Goal: Task Accomplishment & Management: Complete application form

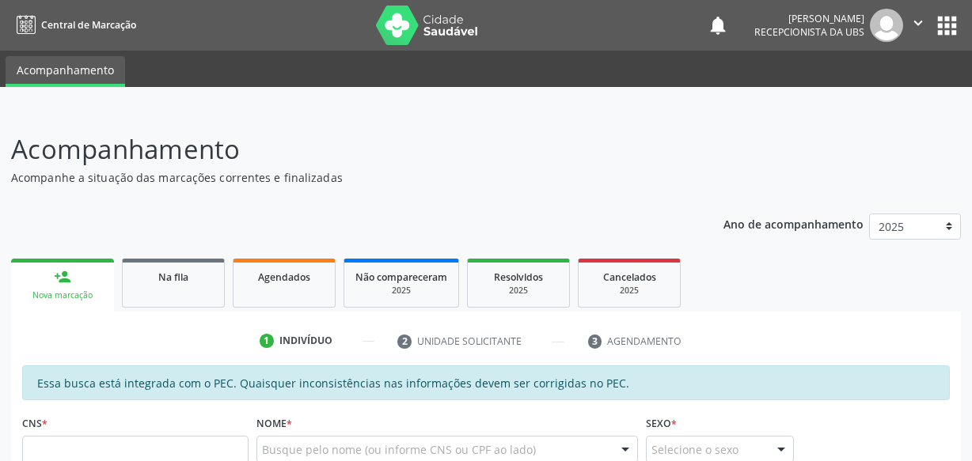
scroll to position [154, 0]
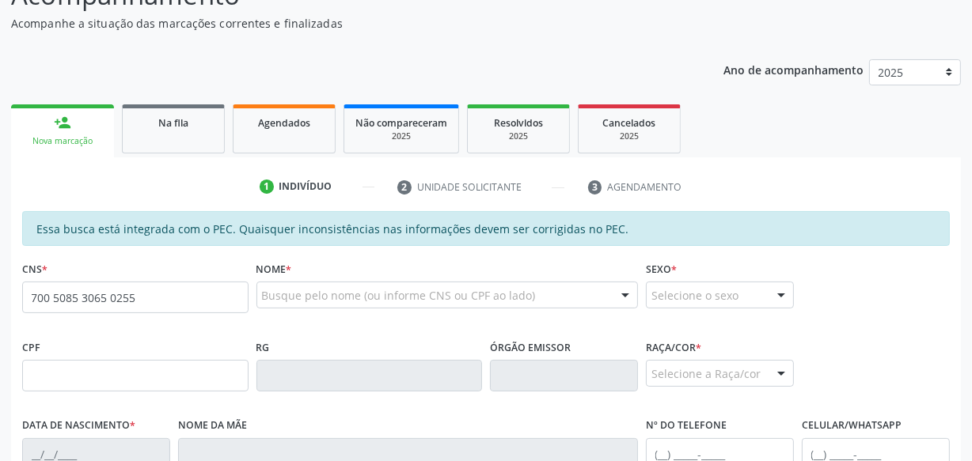
type input "700 5085 3065 0255"
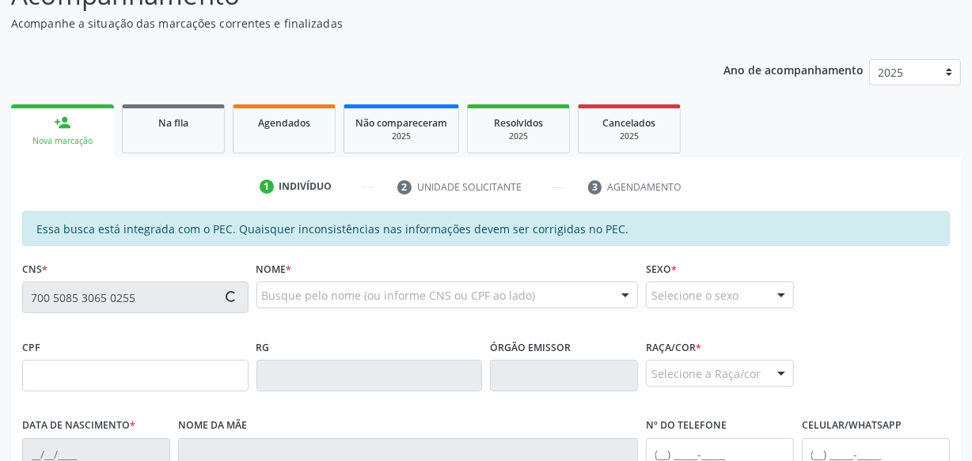
type input "118.231.464-30"
type input "[DATE]"
type input "[PERSON_NAME]"
type input "[PHONE_NUMBER]"
type input "S/N"
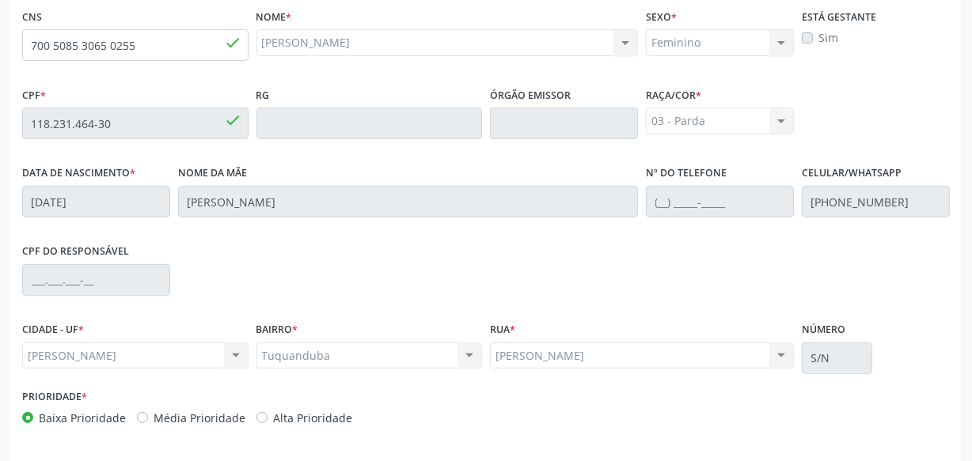
scroll to position [464, 0]
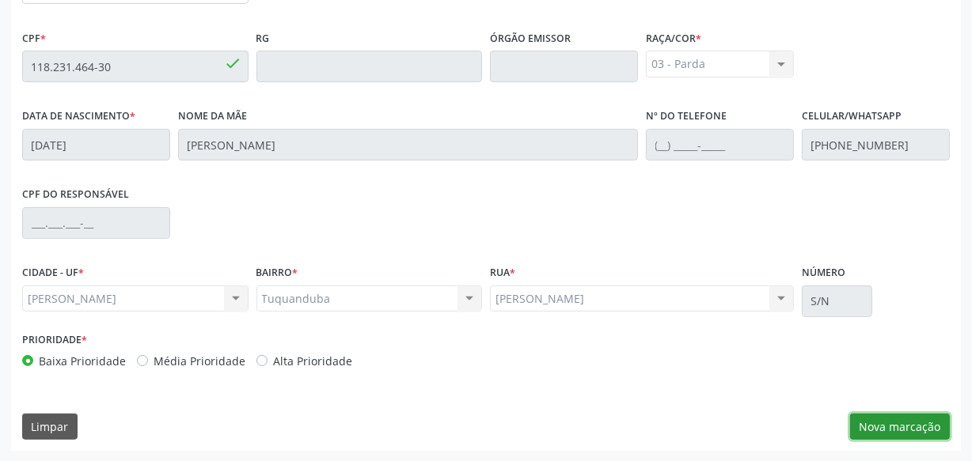
click at [889, 423] on button "Nova marcação" at bounding box center [900, 427] width 100 height 27
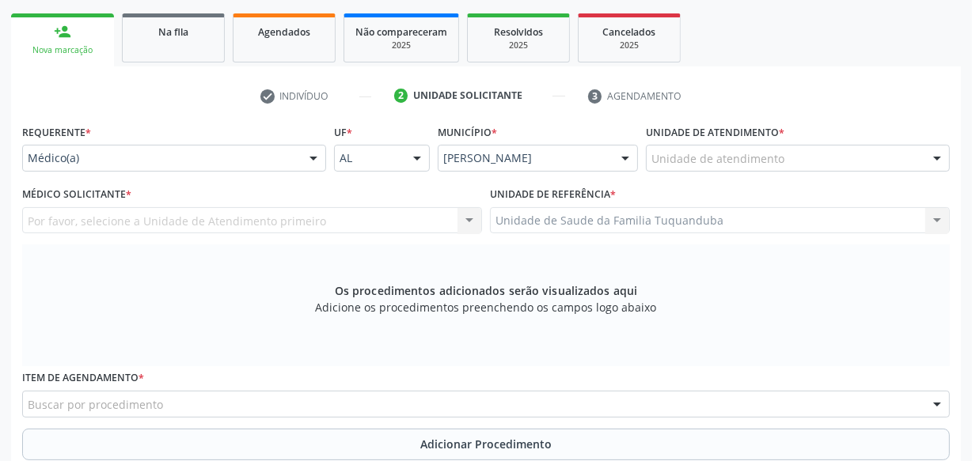
scroll to position [248, 0]
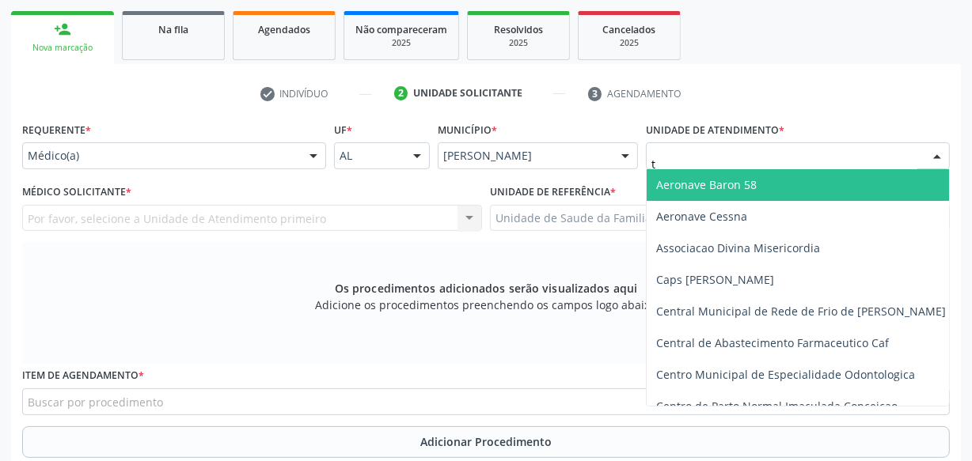
type input "tu"
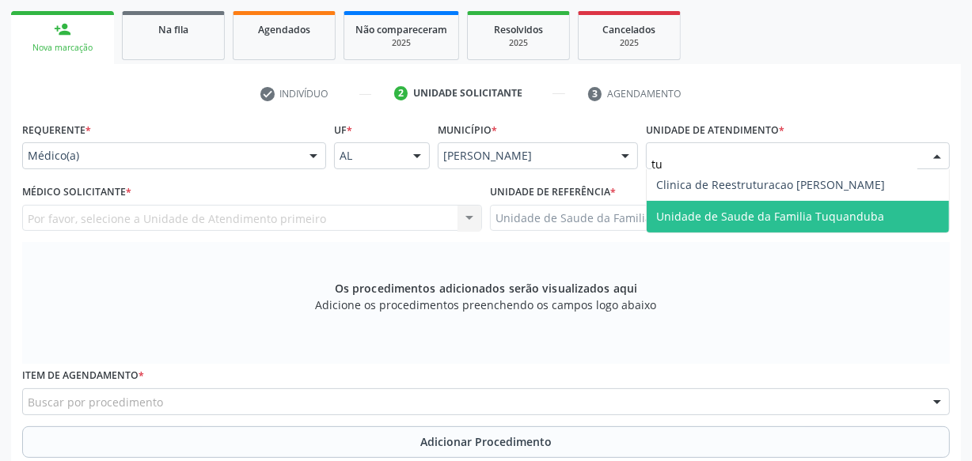
click at [717, 218] on span "Unidade de Saude da Familia Tuquanduba" at bounding box center [770, 216] width 228 height 15
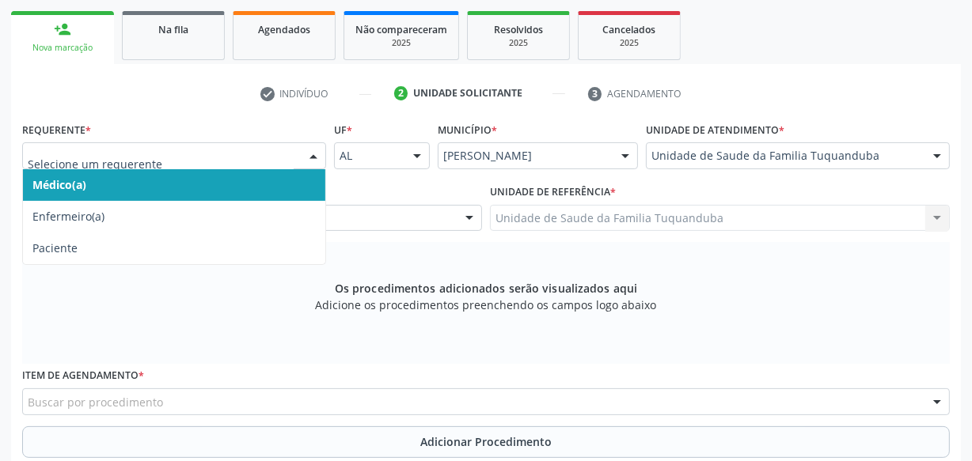
click at [141, 184] on span "Médico(a)" at bounding box center [174, 185] width 302 height 32
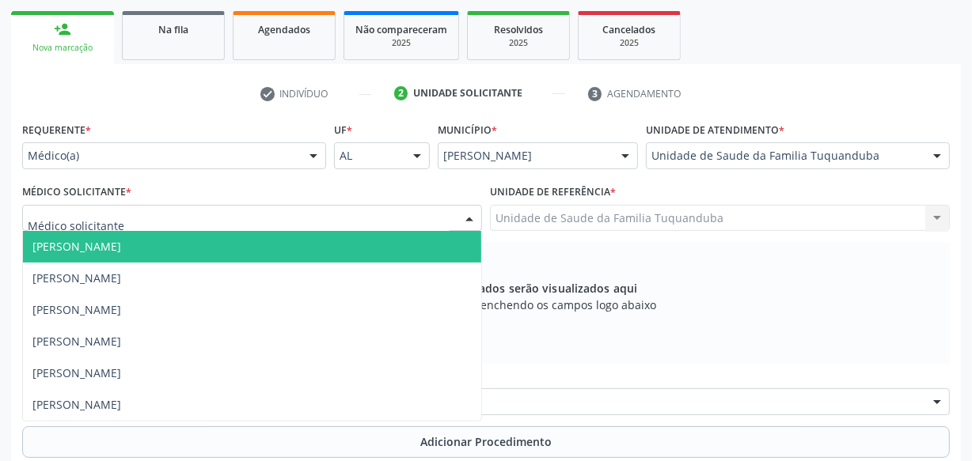
click at [140, 215] on div at bounding box center [252, 218] width 460 height 27
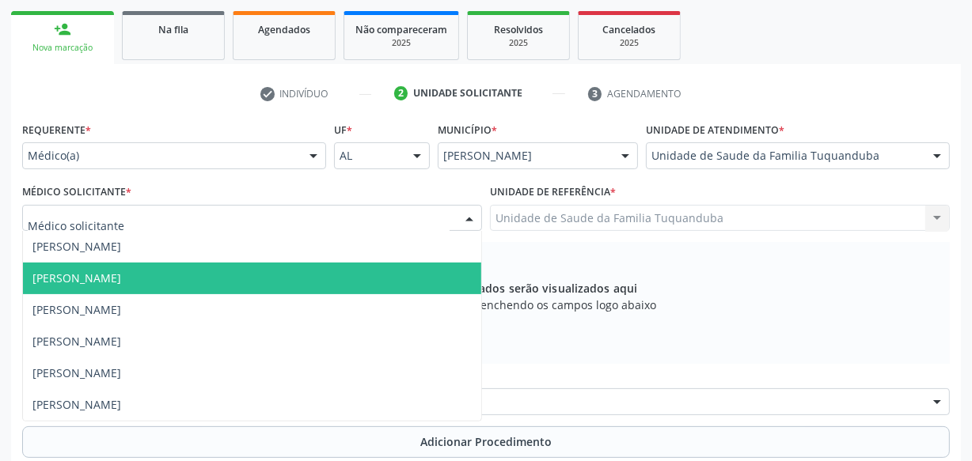
click at [98, 266] on span "[PERSON_NAME]" at bounding box center [252, 279] width 458 height 32
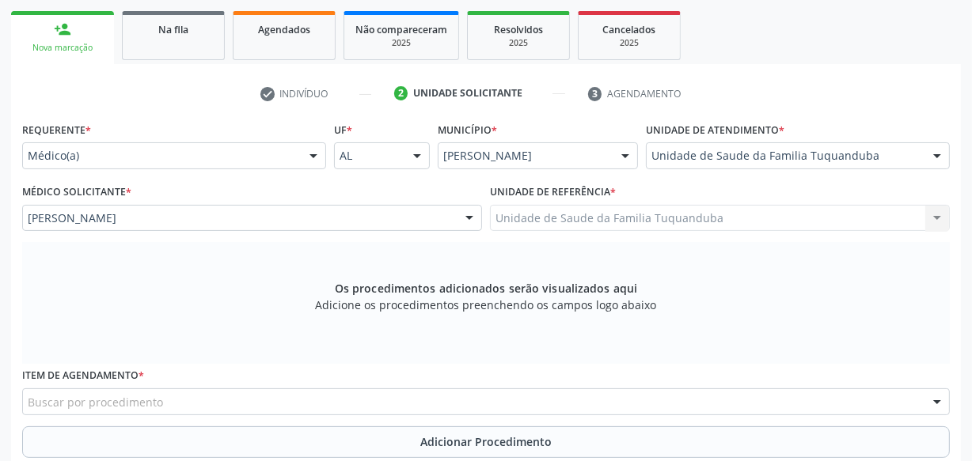
click at [285, 264] on div "Os procedimentos adicionados serão visualizados aqui Adicione os procedimentos …" at bounding box center [486, 303] width 928 height 122
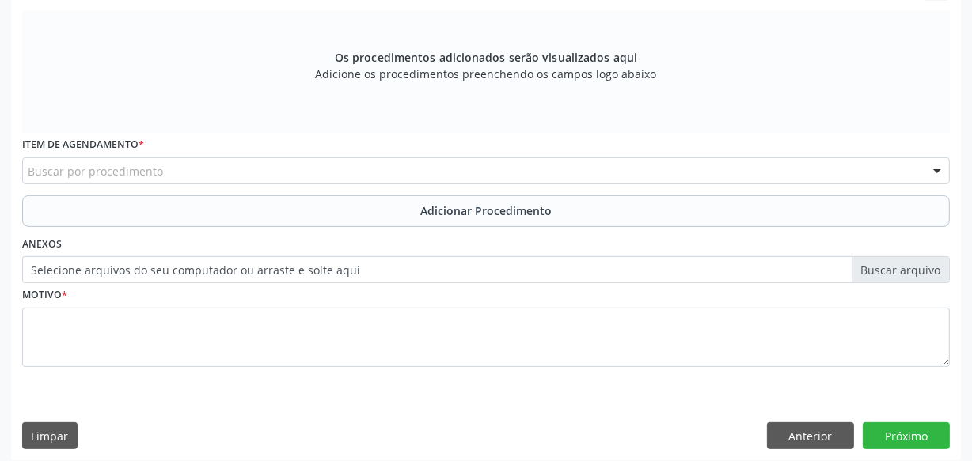
scroll to position [488, 0]
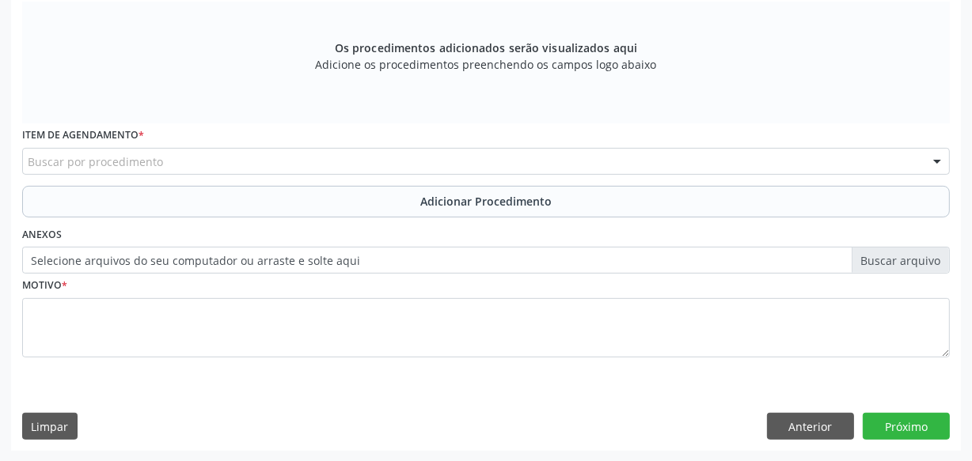
click at [247, 158] on div "Buscar por procedimento" at bounding box center [486, 161] width 928 height 27
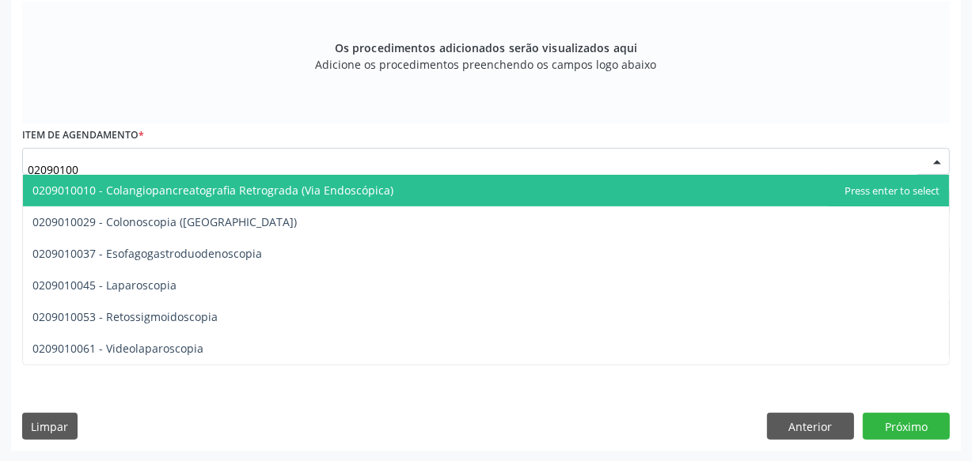
type input "020901003"
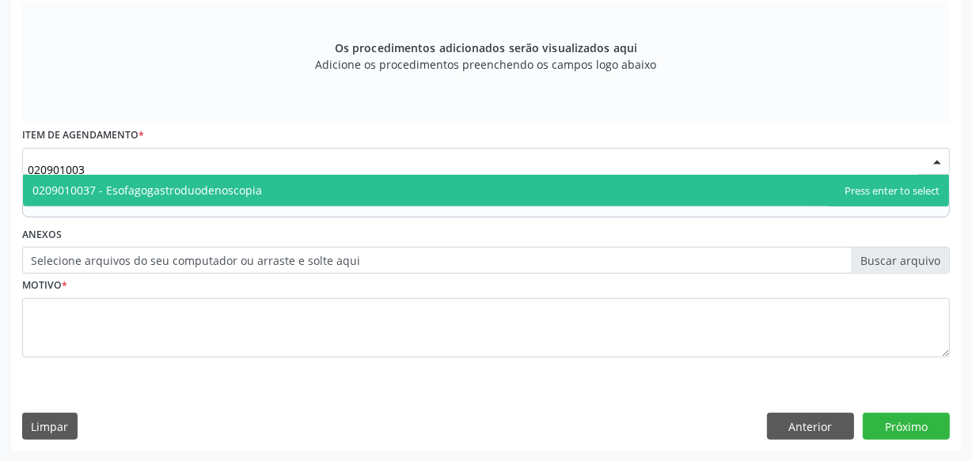
click at [240, 180] on span "0209010037 - Esofagogastroduodenoscopia" at bounding box center [486, 191] width 926 height 32
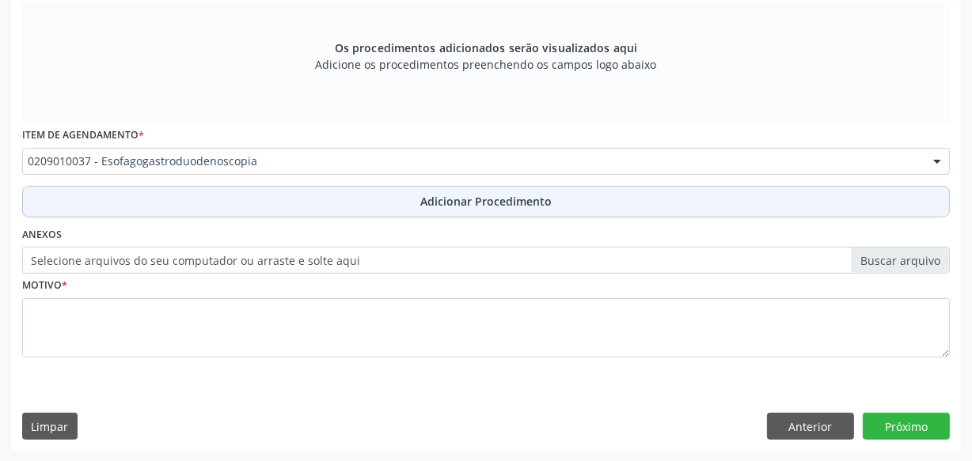
click at [245, 204] on button "Adicionar Procedimento" at bounding box center [486, 202] width 928 height 32
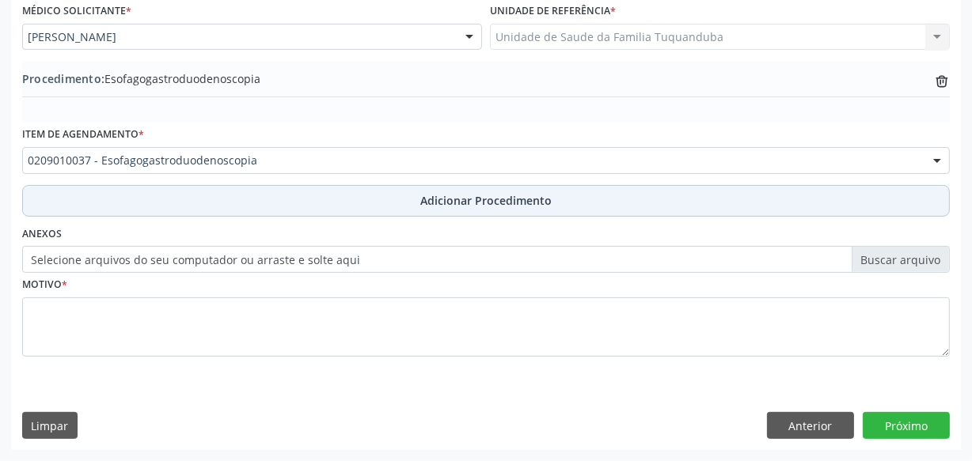
scroll to position [427, 0]
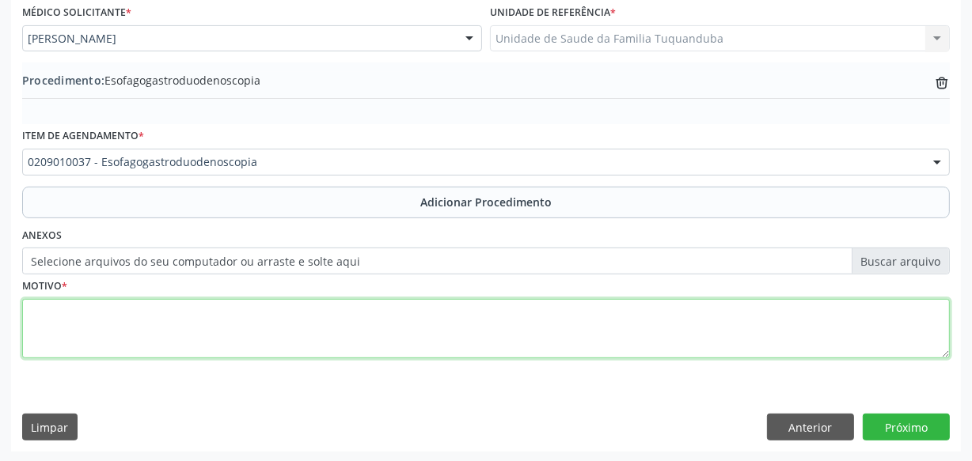
click at [253, 306] on textarea at bounding box center [486, 329] width 928 height 60
type textarea "Dor a esclarecer."
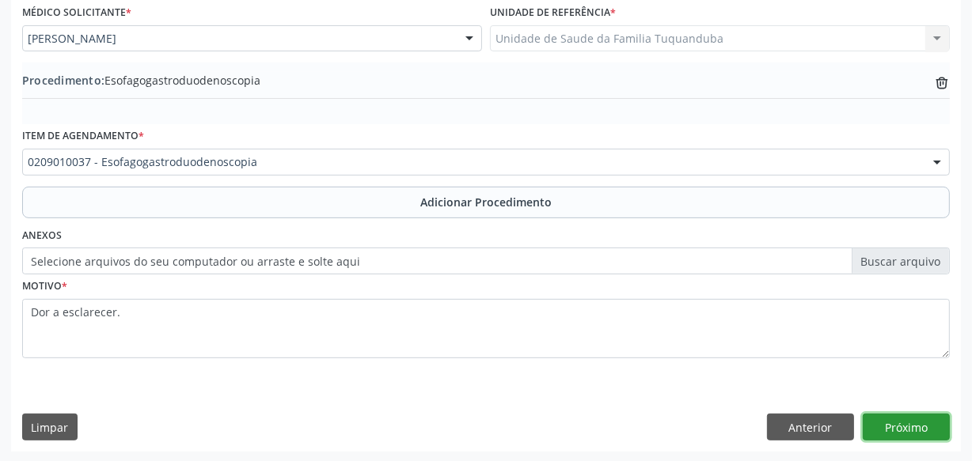
click at [902, 430] on button "Próximo" at bounding box center [906, 427] width 87 height 27
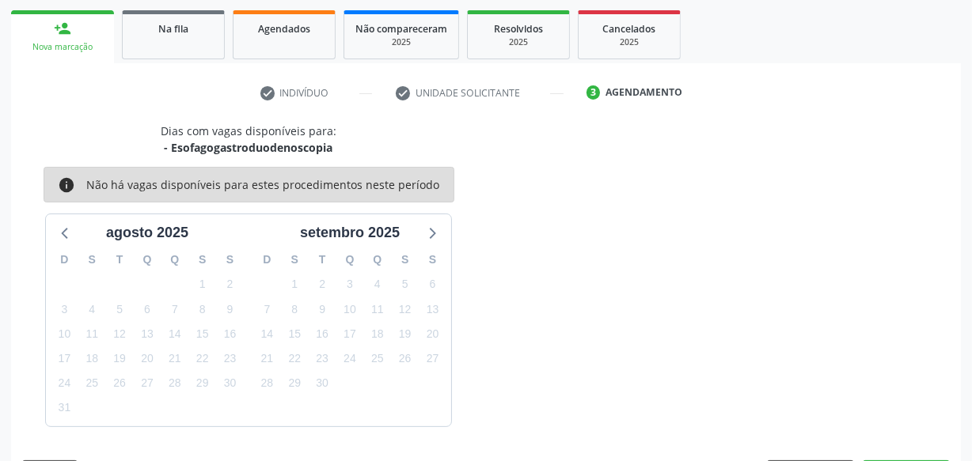
scroll to position [294, 0]
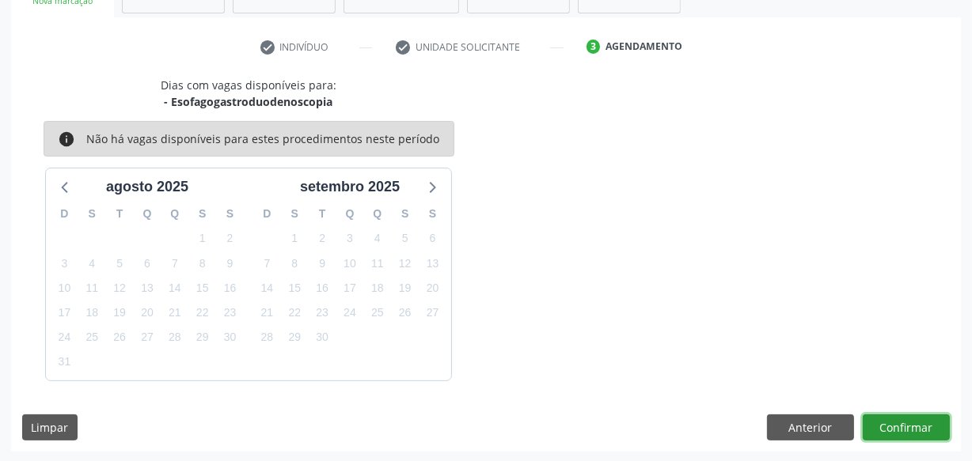
click at [902, 430] on button "Confirmar" at bounding box center [906, 428] width 87 height 27
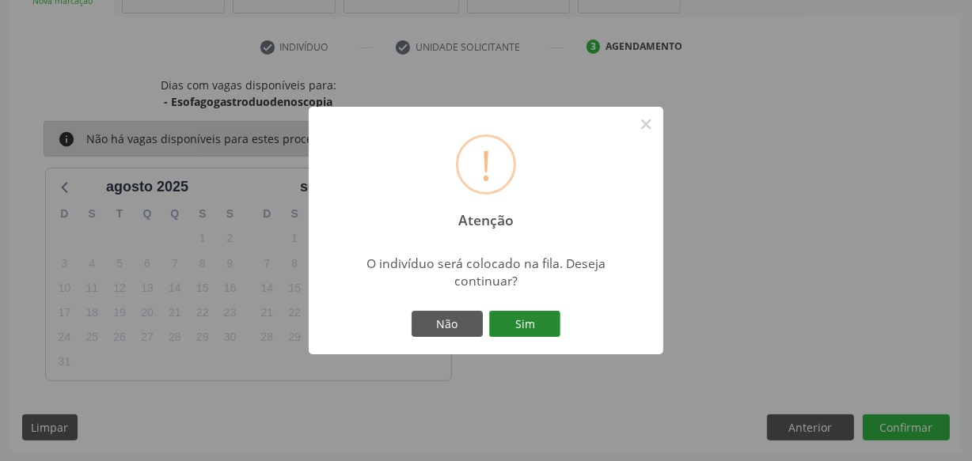
click at [508, 327] on button "Sim" at bounding box center [524, 324] width 71 height 27
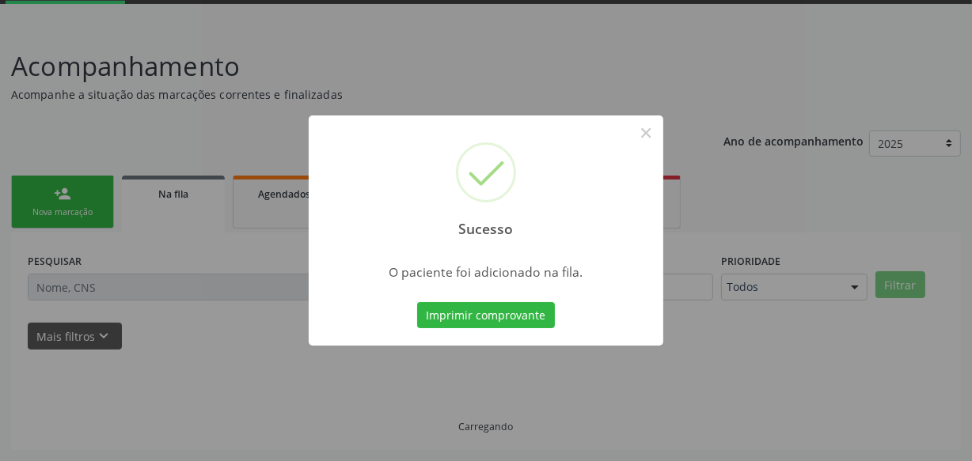
scroll to position [82, 0]
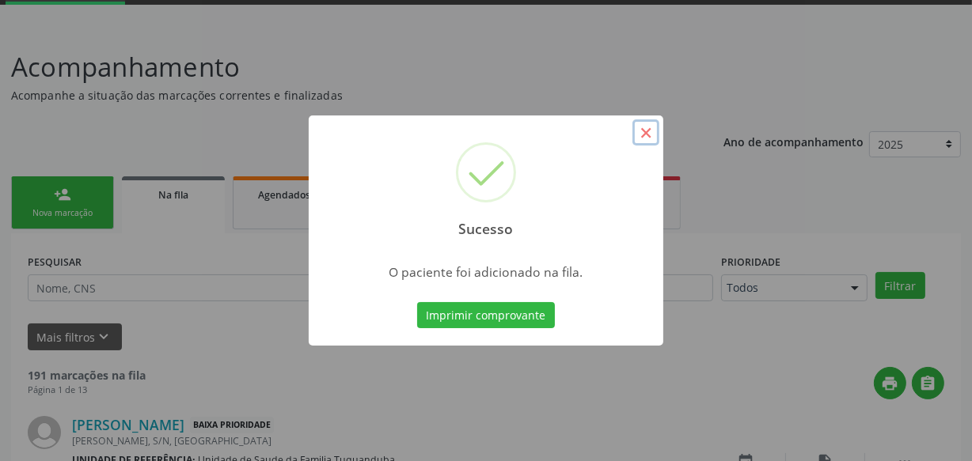
click at [647, 126] on button "×" at bounding box center [645, 133] width 27 height 27
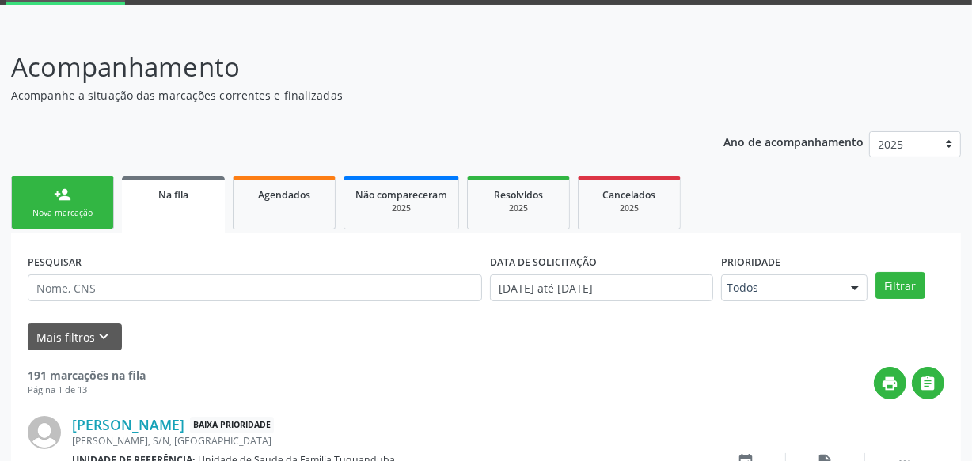
click at [80, 207] on div "Nova marcação" at bounding box center [62, 213] width 79 height 12
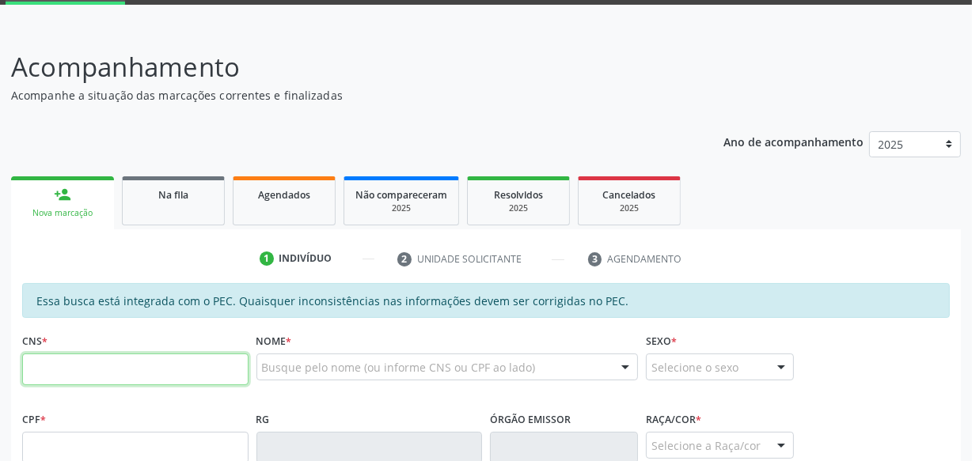
click at [112, 363] on input "text" at bounding box center [135, 370] width 226 height 32
type input "706 7085 4546 3410"
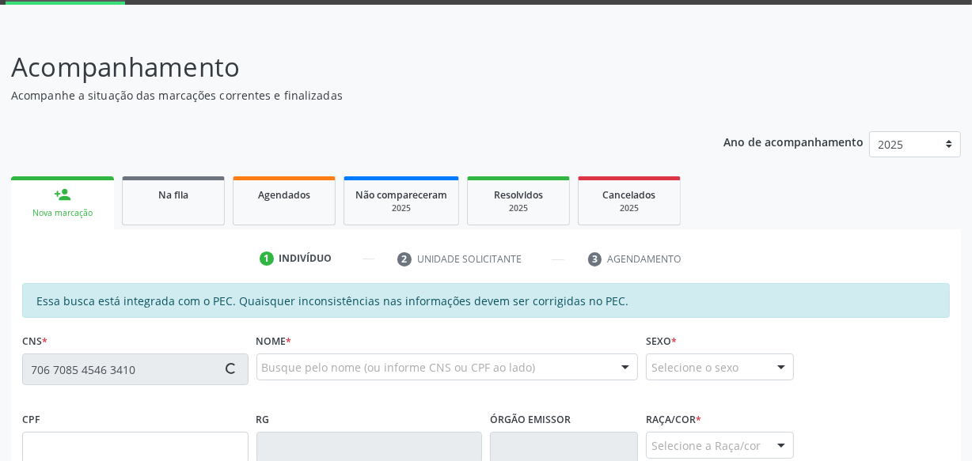
type input "740.508.854-68"
type input "[DATE]"
type input "[PERSON_NAME]"
type input "[PHONE_NUMBER]"
type input "S/N"
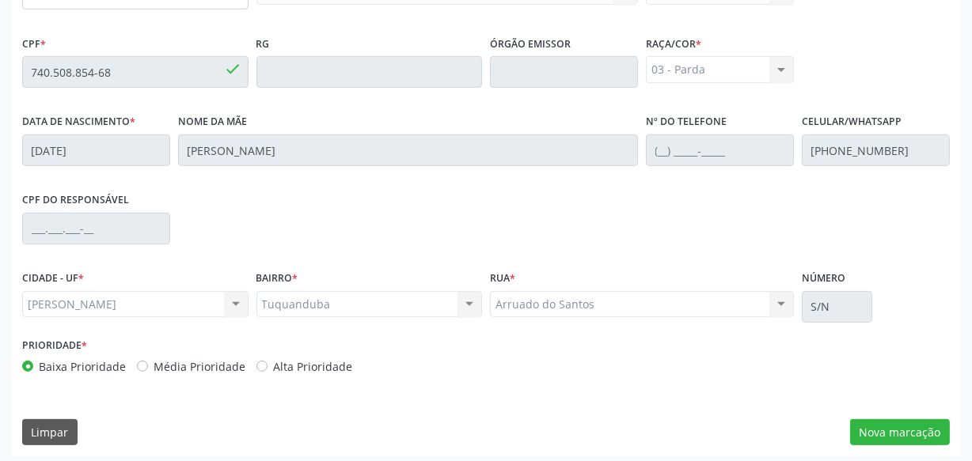
scroll to position [464, 0]
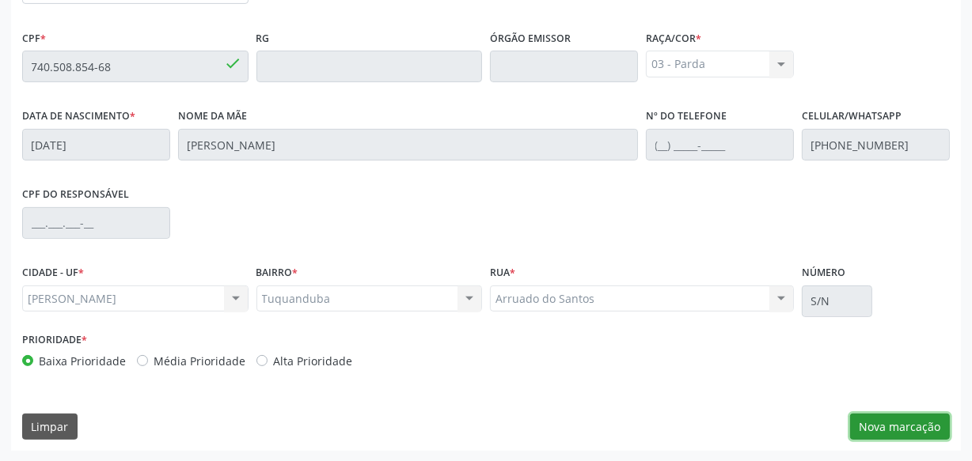
click at [892, 415] on button "Nova marcação" at bounding box center [900, 427] width 100 height 27
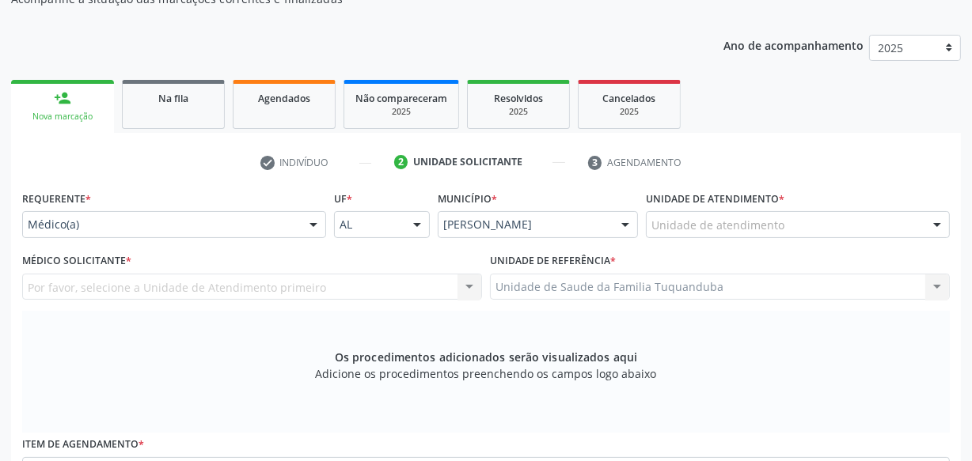
scroll to position [176, 0]
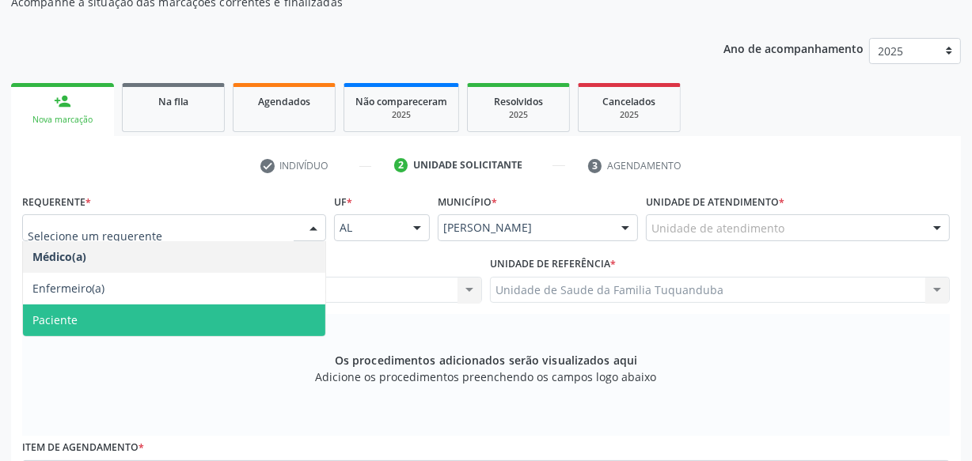
click at [129, 321] on span "Paciente" at bounding box center [174, 321] width 302 height 32
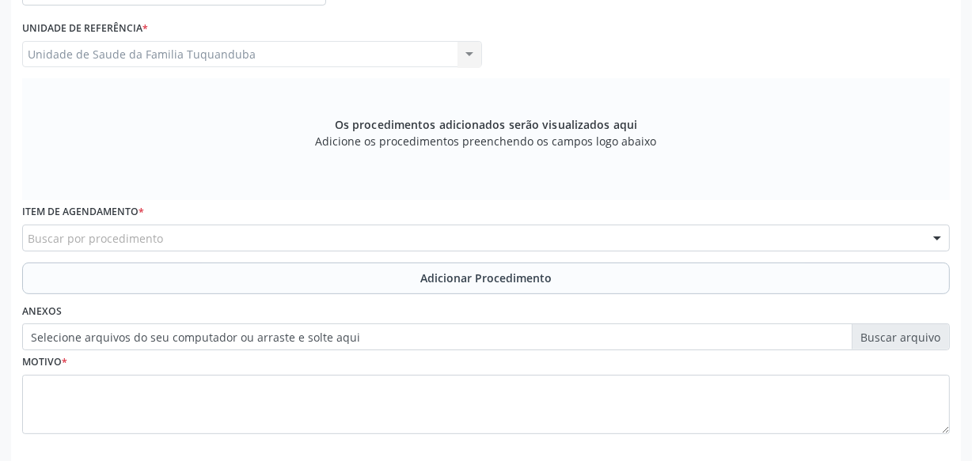
scroll to position [488, 0]
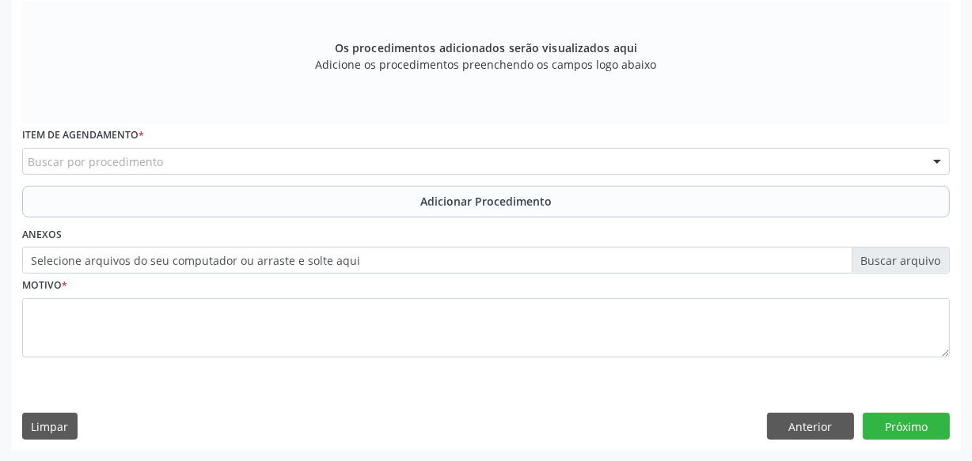
click at [192, 162] on div "Buscar por procedimento" at bounding box center [486, 161] width 928 height 27
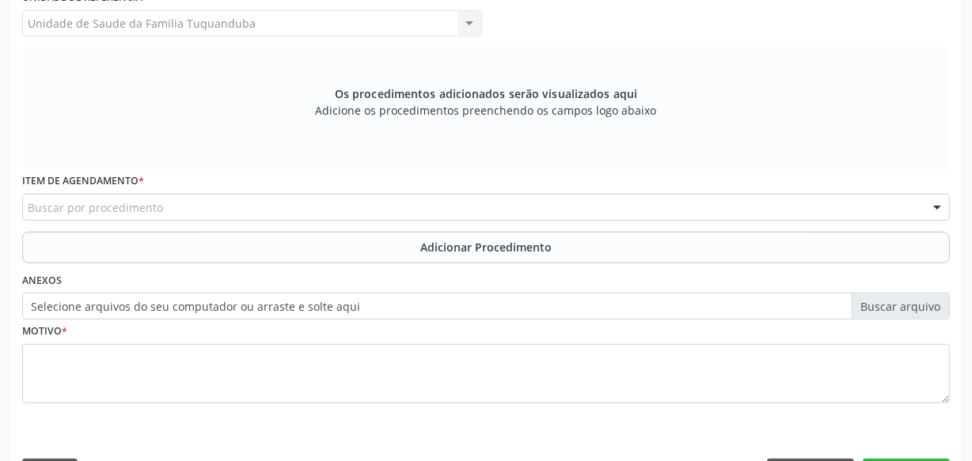
scroll to position [416, 0]
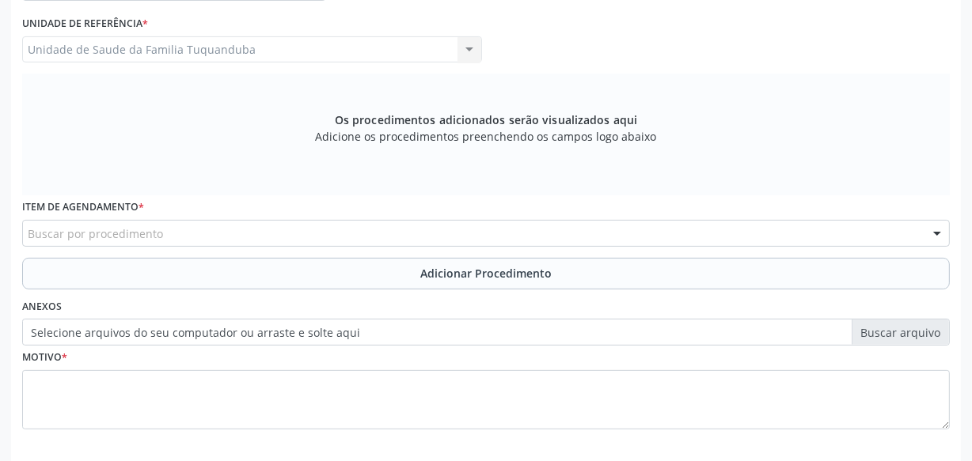
click at [316, 237] on div "Buscar por procedimento" at bounding box center [486, 233] width 928 height 27
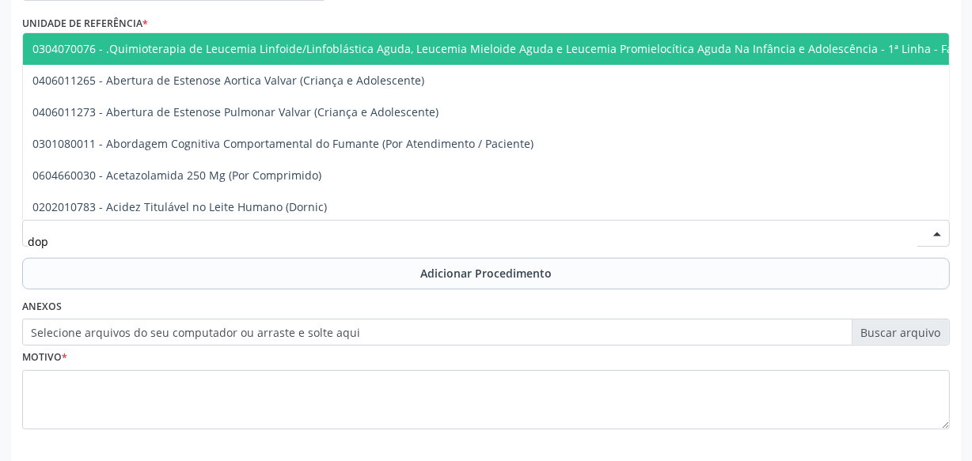
type input "dopp"
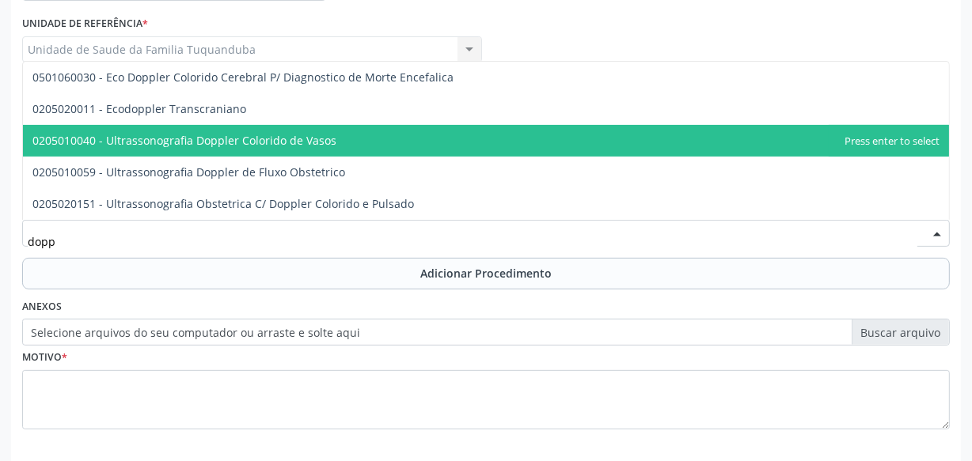
click at [260, 149] on span "0205010040 - Ultrassonografia Doppler Colorido de Vasos" at bounding box center [486, 141] width 926 height 32
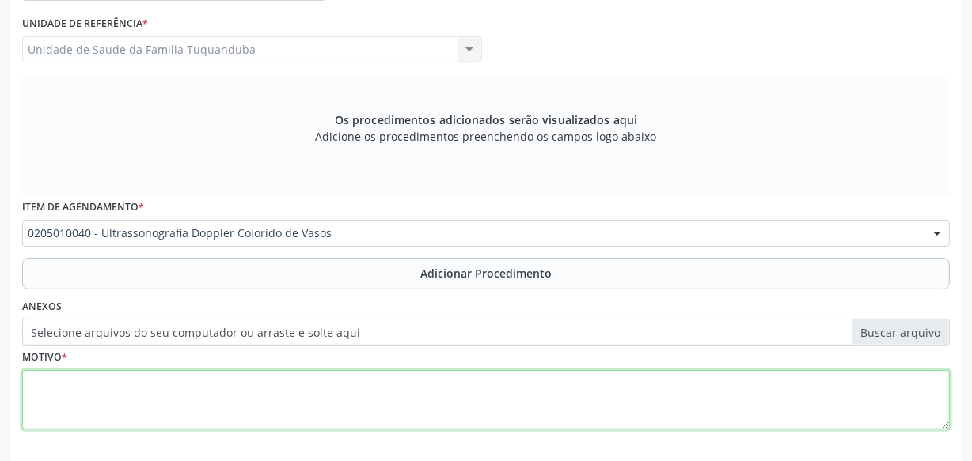
click at [211, 392] on textarea at bounding box center [486, 400] width 928 height 60
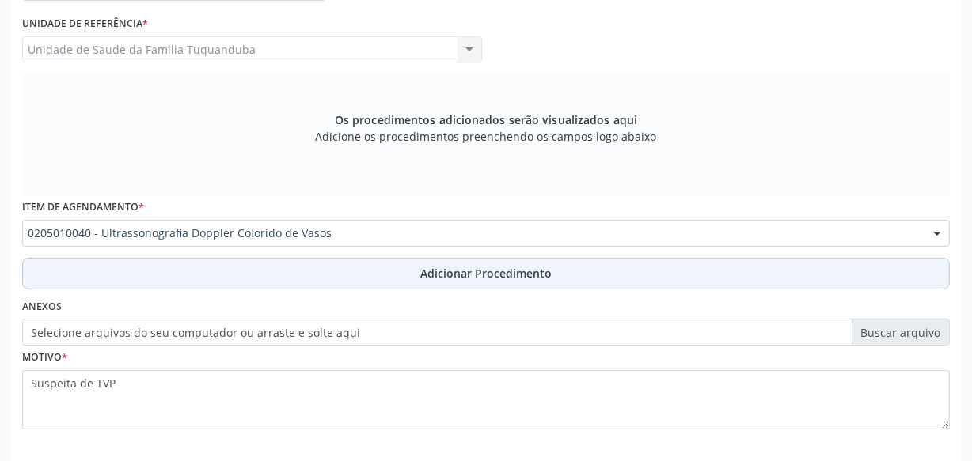
click at [534, 277] on span "Adicionar Procedimento" at bounding box center [485, 273] width 131 height 17
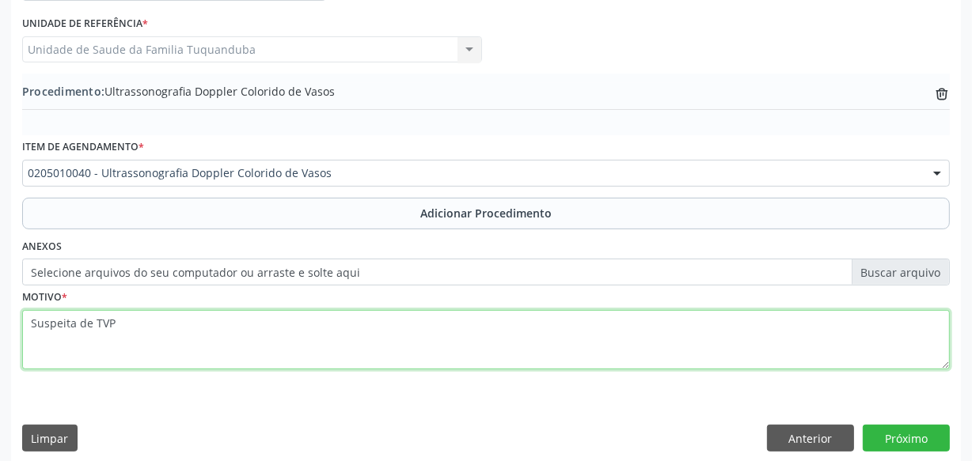
click at [249, 318] on textarea "Suspeita de TVP" at bounding box center [486, 340] width 928 height 60
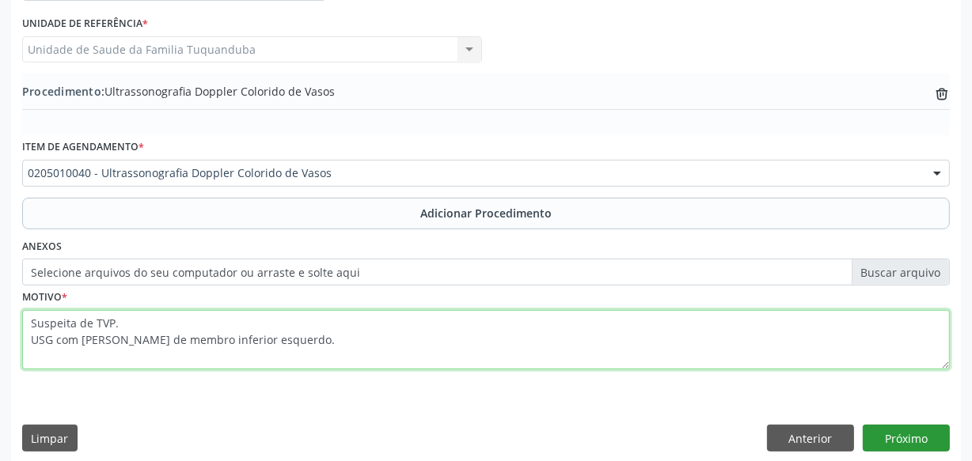
type textarea "Suspeita de TVP. USG com [PERSON_NAME] de membro inferior esquerdo."
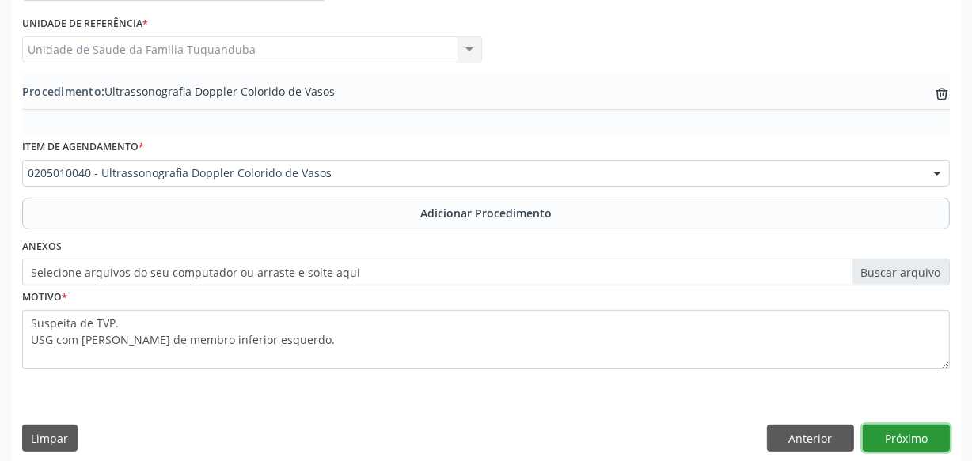
click at [908, 438] on button "Próximo" at bounding box center [906, 438] width 87 height 27
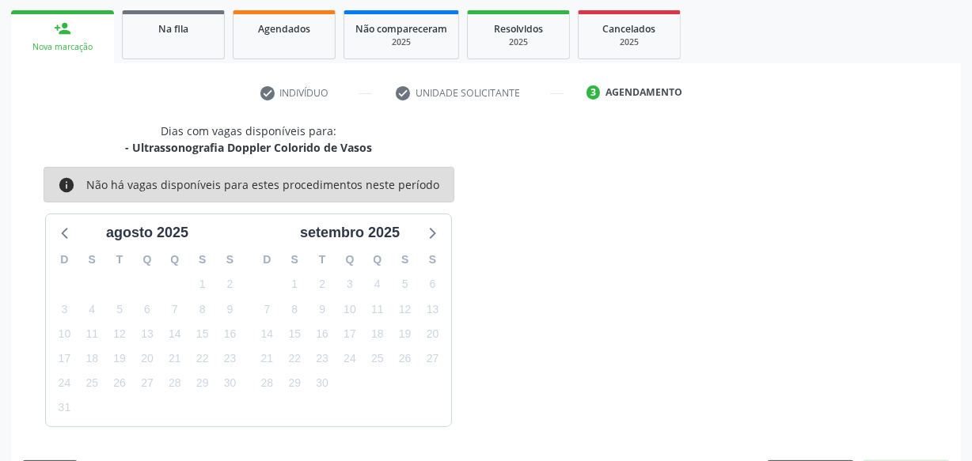
scroll to position [294, 0]
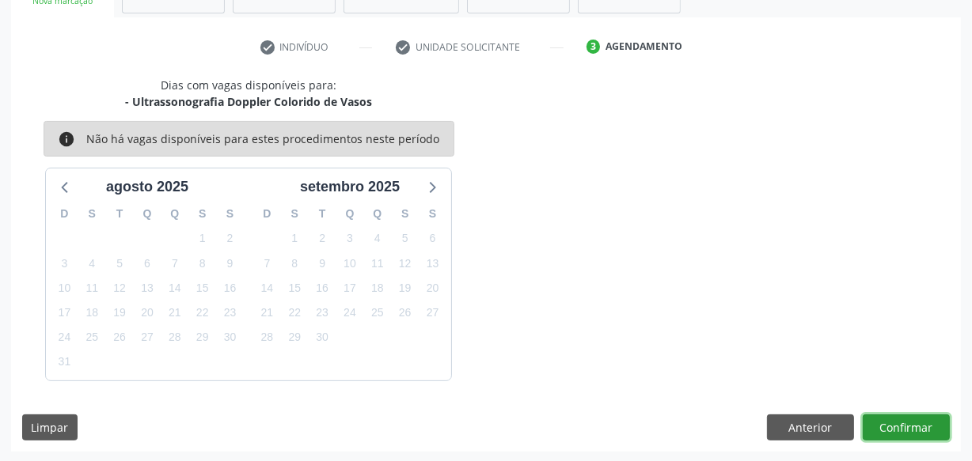
click at [908, 438] on button "Confirmar" at bounding box center [906, 428] width 87 height 27
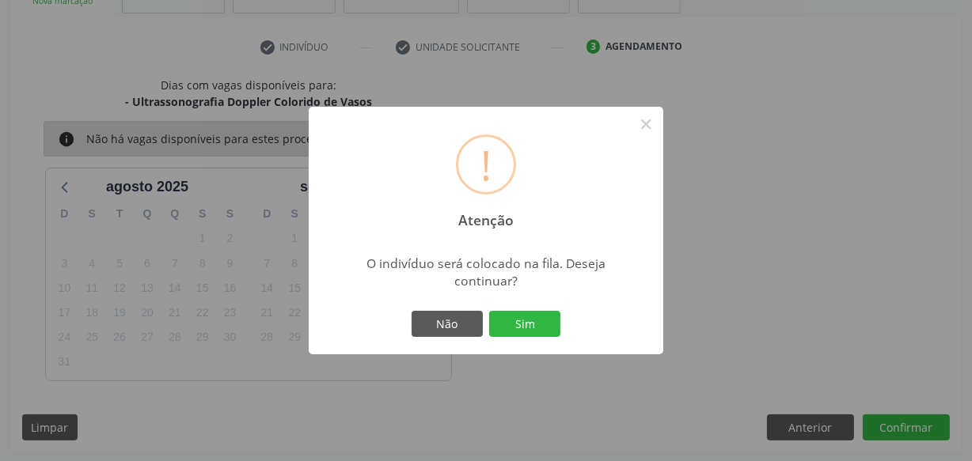
click at [514, 303] on div "! Atenção × O indivíduo será colocado na fila. Deseja continuar? Não Sim" at bounding box center [486, 231] width 355 height 249
click at [514, 320] on button "Sim" at bounding box center [524, 324] width 71 height 27
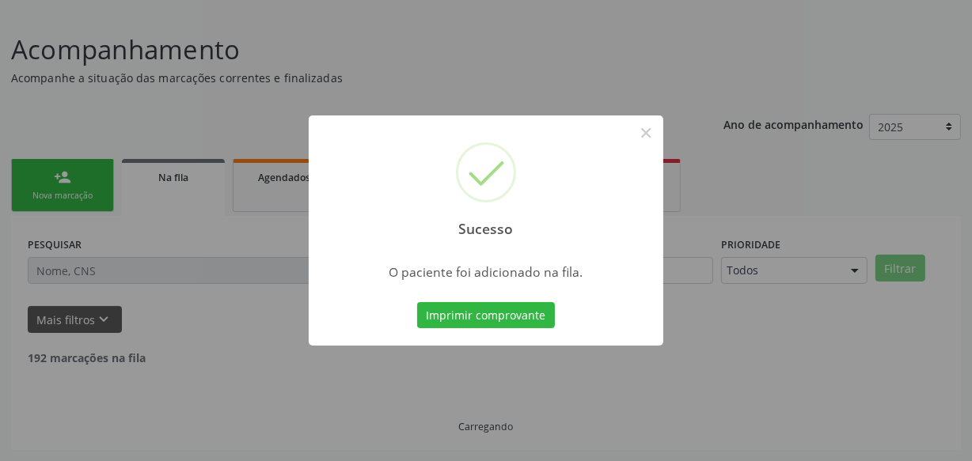
scroll to position [82, 0]
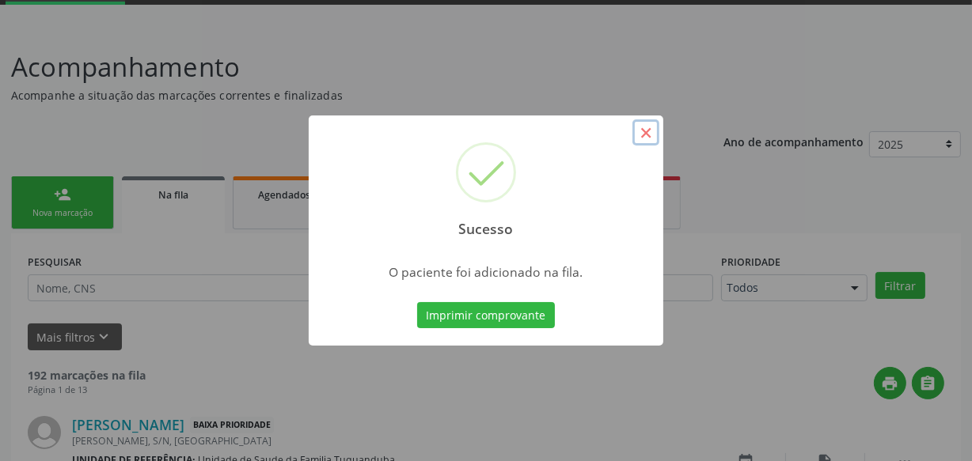
click at [648, 131] on button "×" at bounding box center [645, 133] width 27 height 27
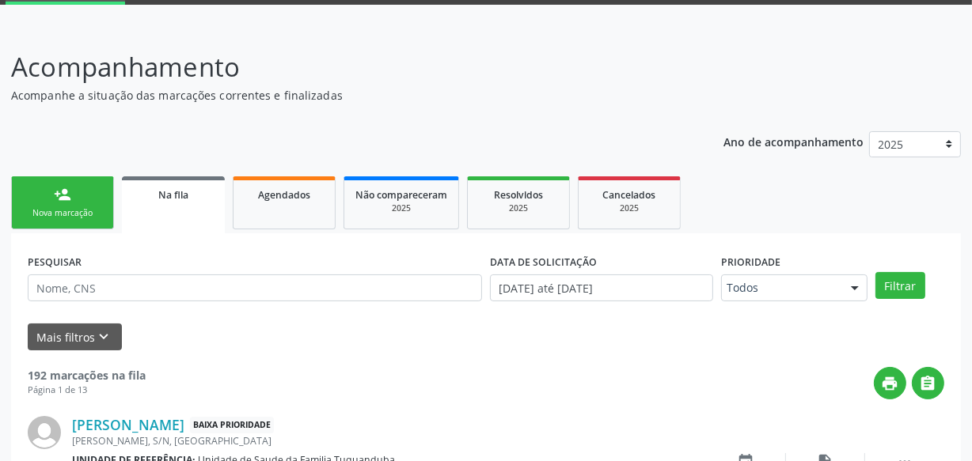
click at [88, 213] on div "Nova marcação" at bounding box center [62, 213] width 79 height 12
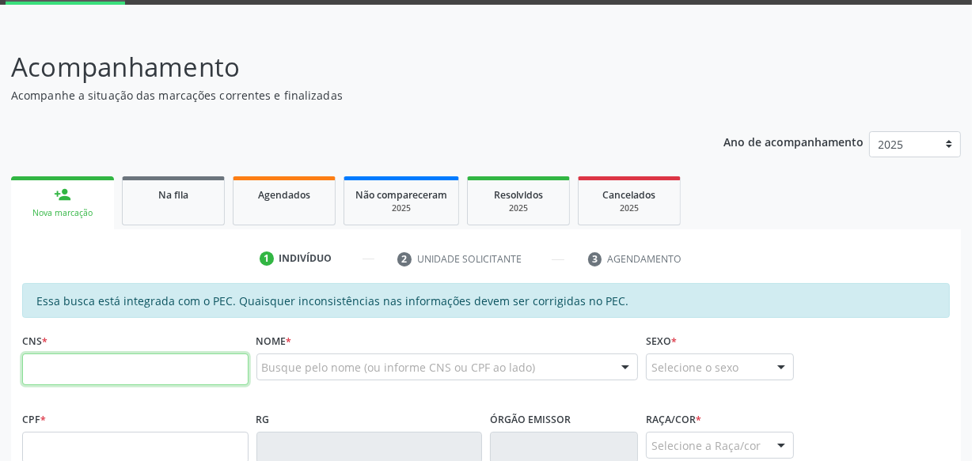
paste input "708 4037 8336 2268"
type input "708 4037 8336 2268"
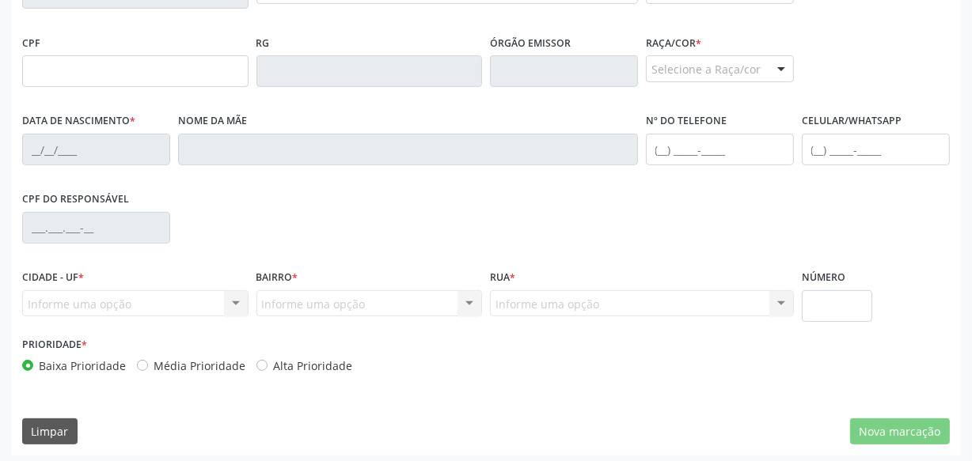
scroll to position [464, 0]
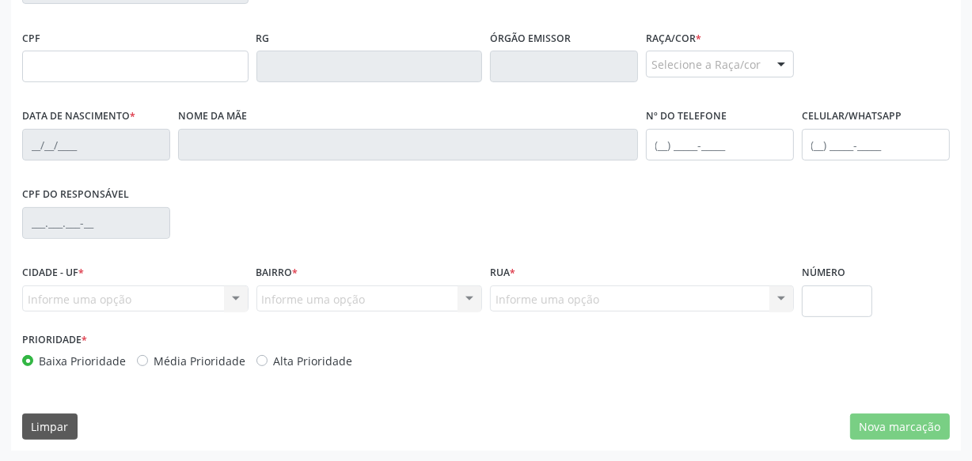
type input "540.545.594-68"
type input "[DATE]"
type input "[PERSON_NAME] da Conceicao"
type input "[PHONE_NUMBER]"
type input "S/N"
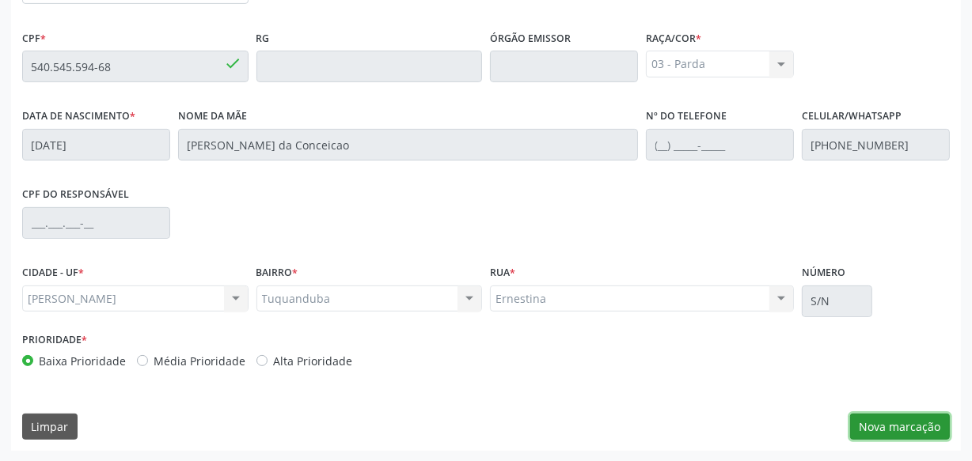
click at [911, 428] on button "Nova marcação" at bounding box center [900, 427] width 100 height 27
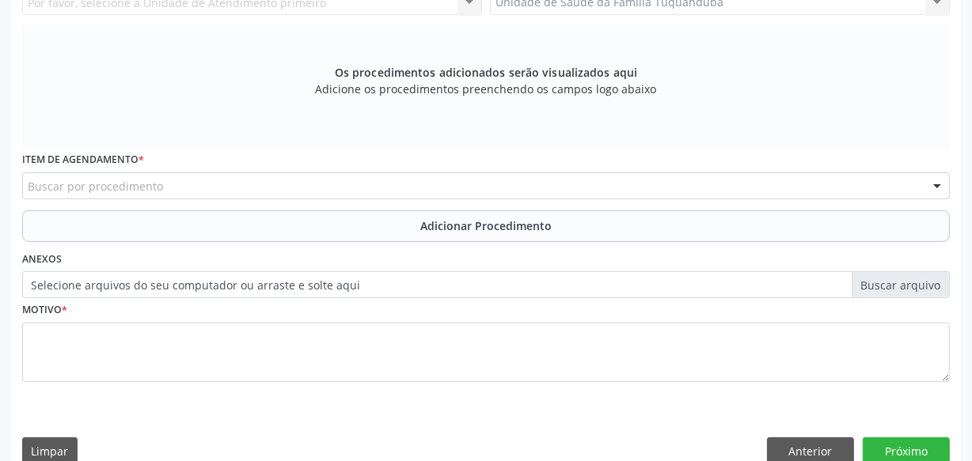
click at [415, 178] on div "Buscar por procedimento" at bounding box center [486, 186] width 928 height 27
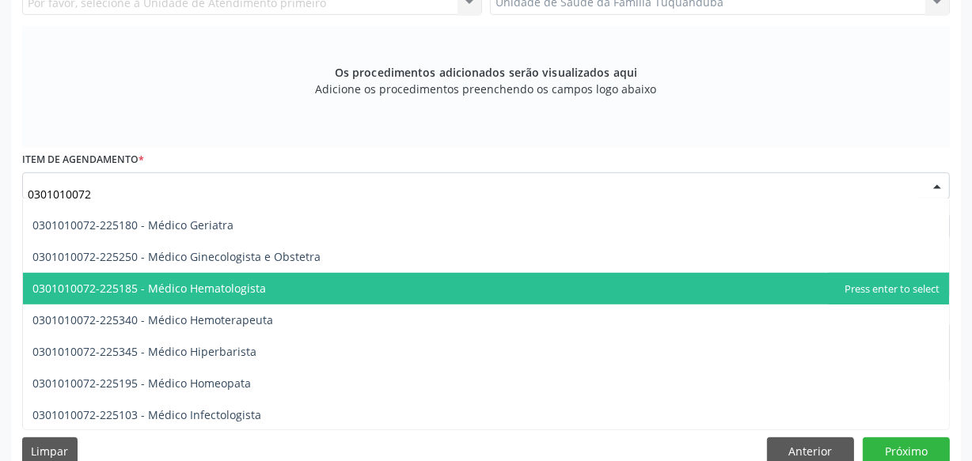
scroll to position [908, 0]
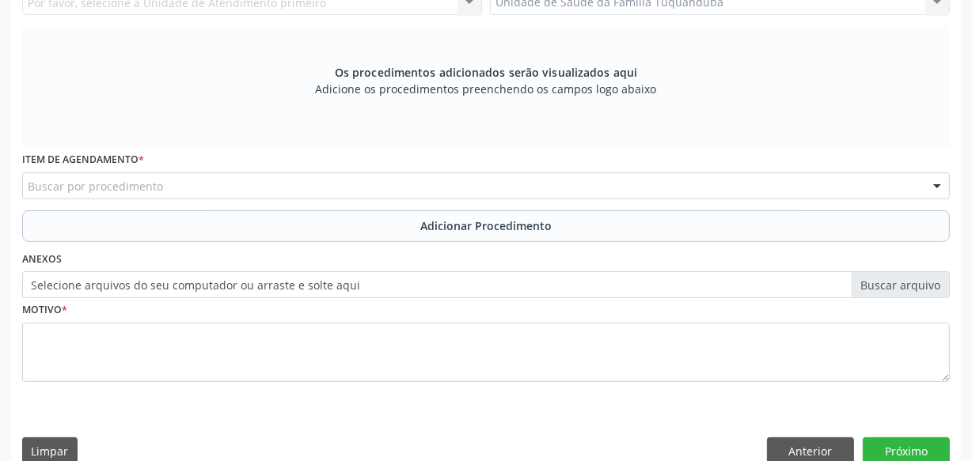
click at [245, 185] on div "Buscar por procedimento" at bounding box center [486, 186] width 928 height 27
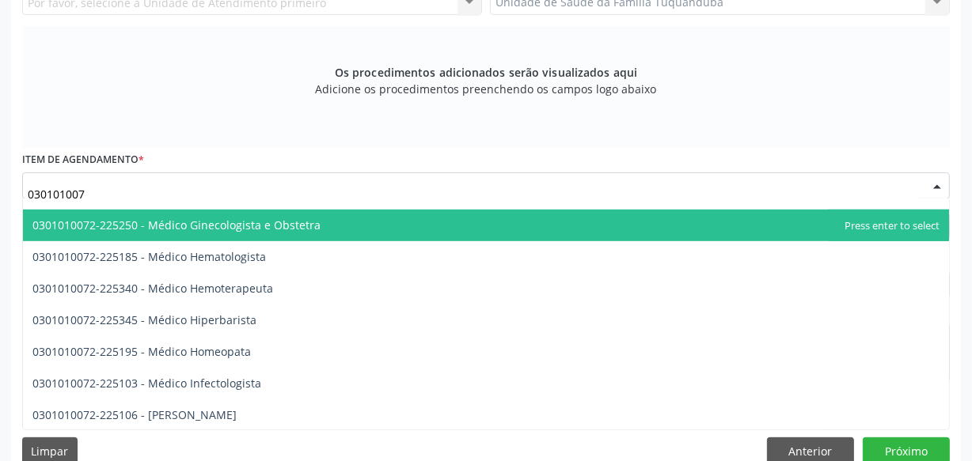
type input "0301010072"
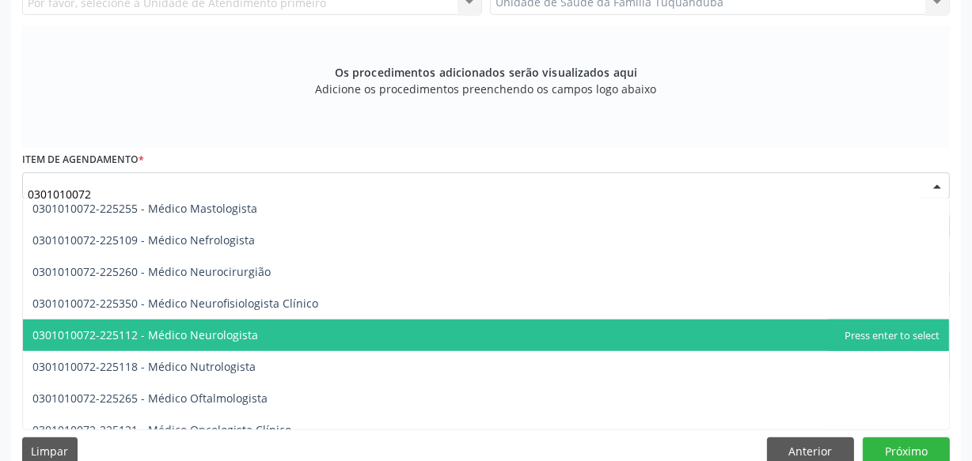
scroll to position [1124, 0]
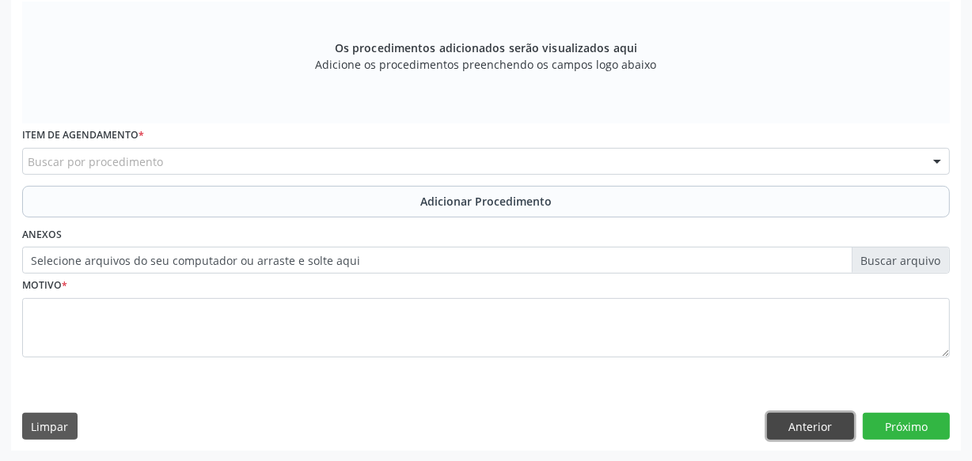
click at [834, 423] on button "Anterior" at bounding box center [810, 426] width 87 height 27
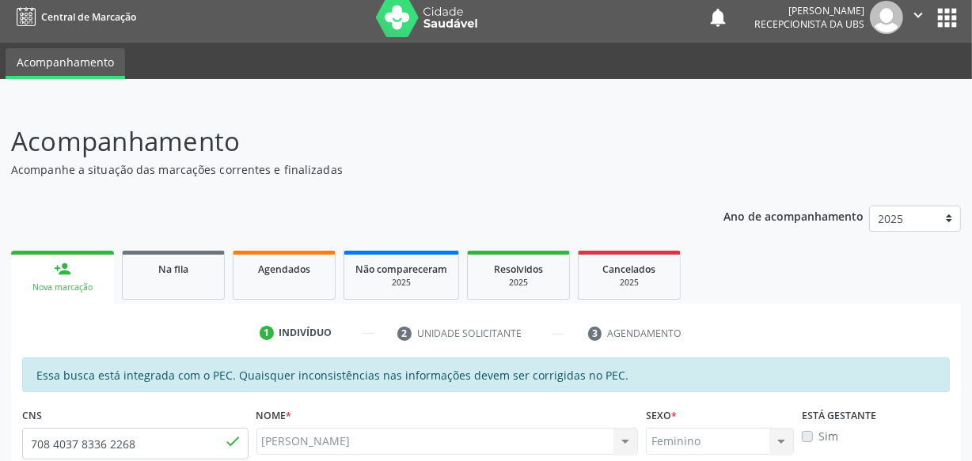
scroll to position [0, 0]
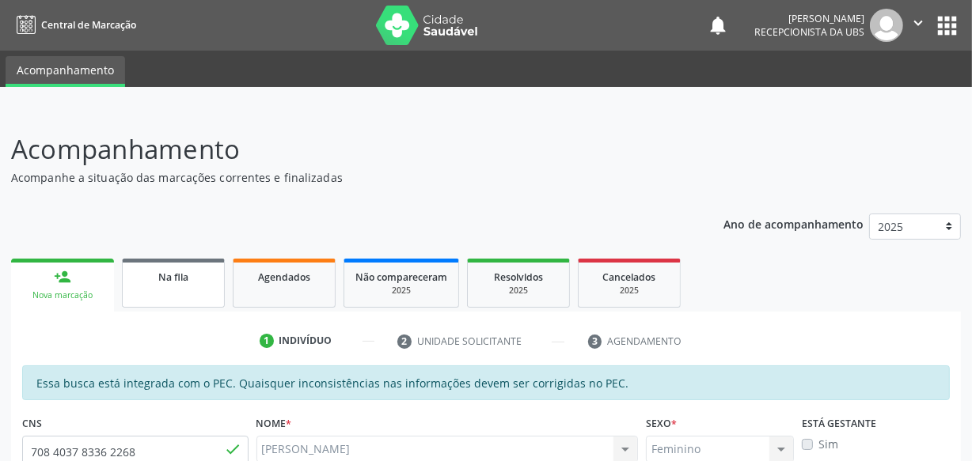
click at [169, 283] on div "Na fila" at bounding box center [173, 276] width 79 height 17
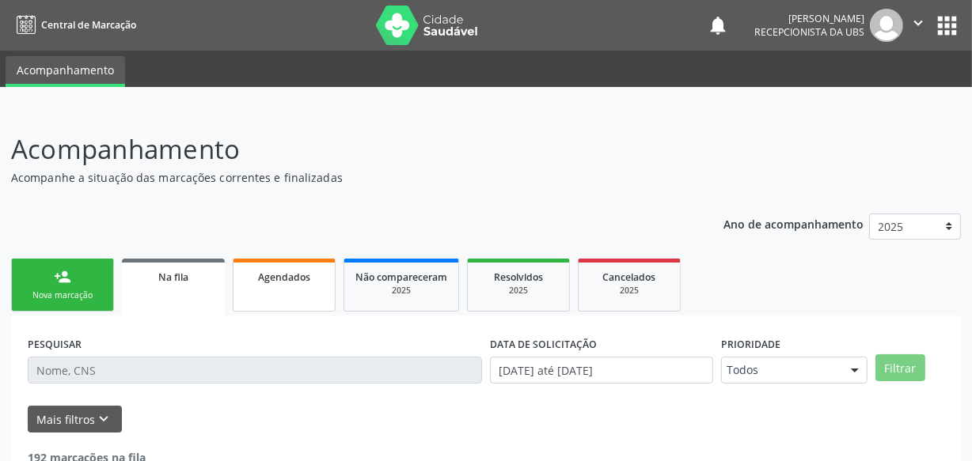
click at [276, 285] on link "Agendados" at bounding box center [284, 285] width 103 height 53
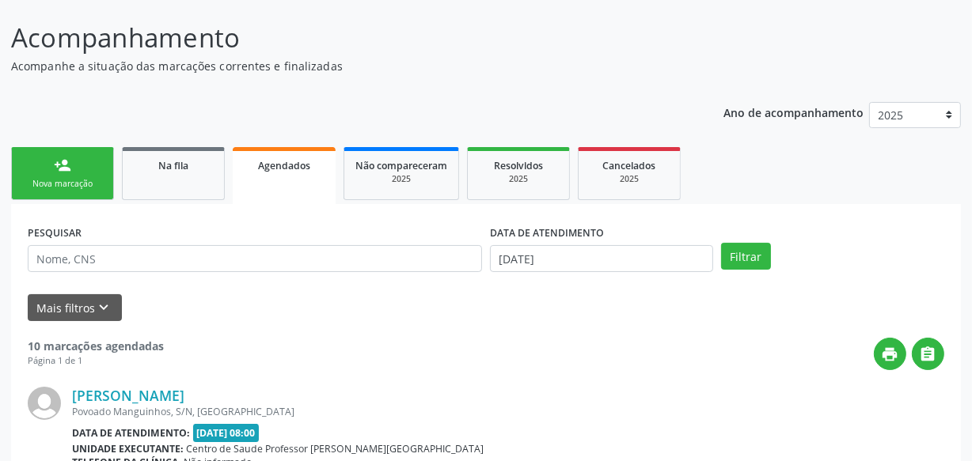
scroll to position [143, 0]
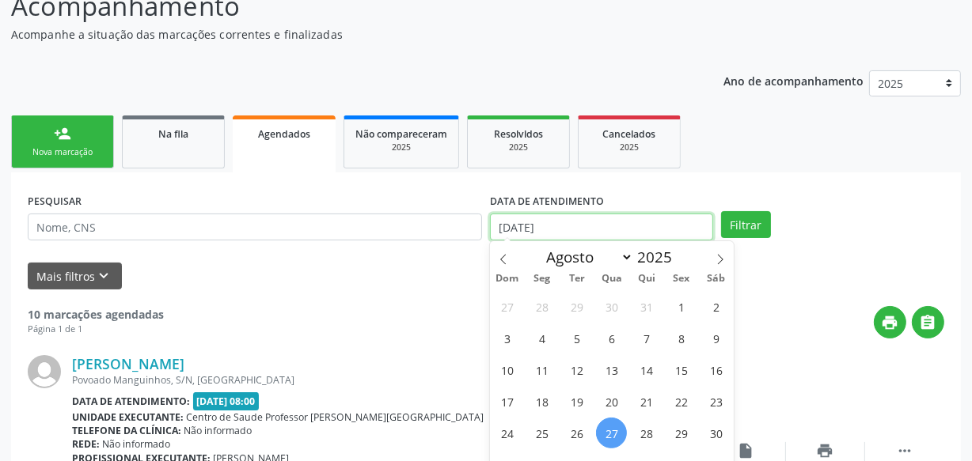
click at [667, 228] on input "[DATE]" at bounding box center [601, 227] width 223 height 27
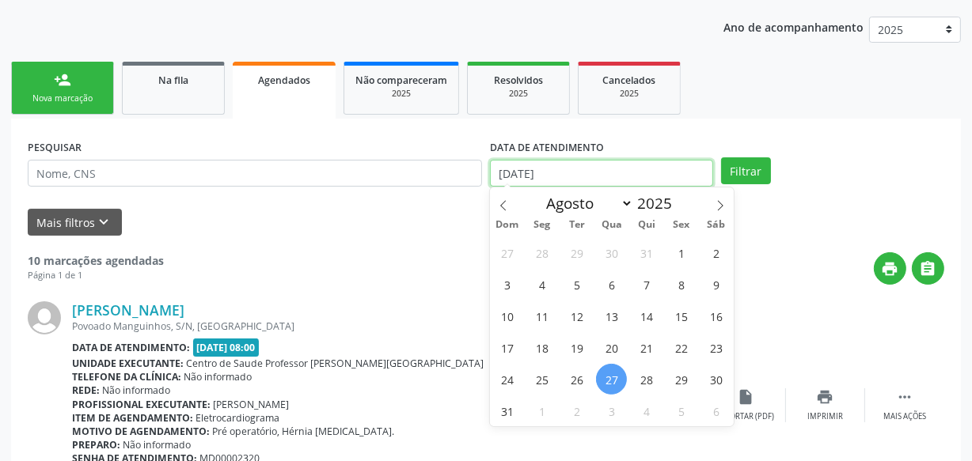
scroll to position [287, 0]
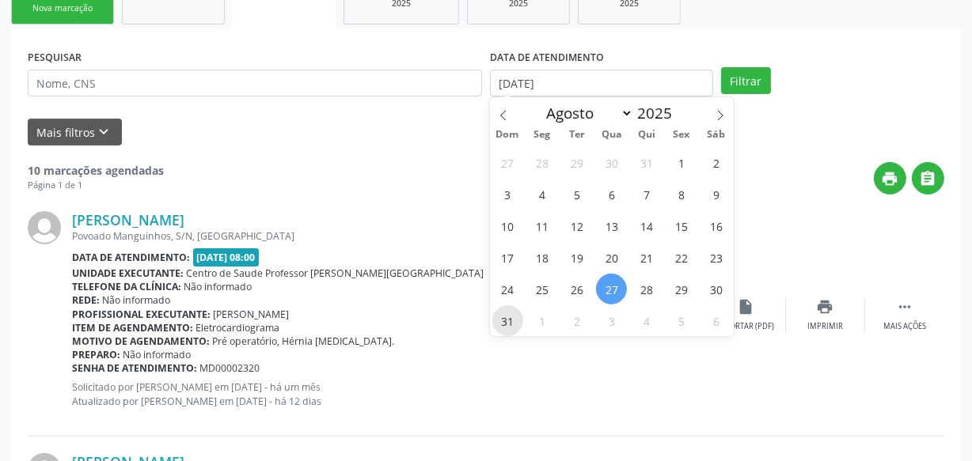
click at [513, 319] on span "31" at bounding box center [507, 321] width 31 height 31
type input "[DATE]"
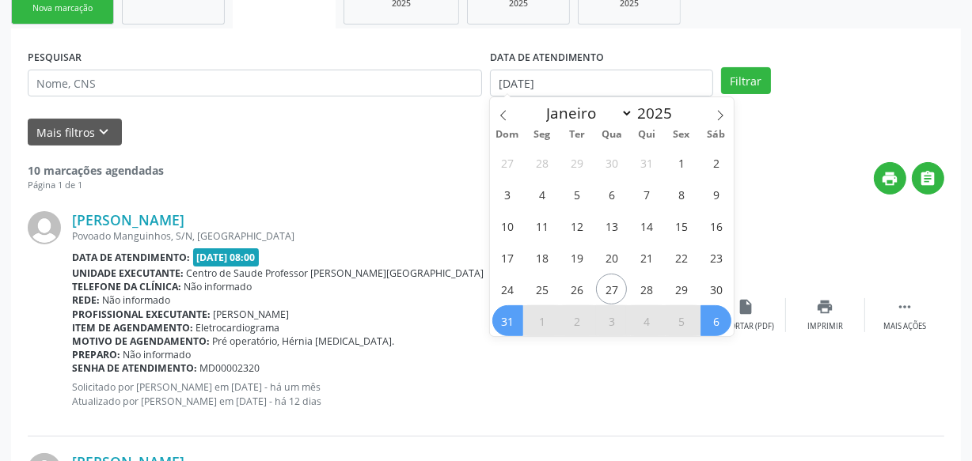
click at [723, 319] on span "6" at bounding box center [716, 321] width 31 height 31
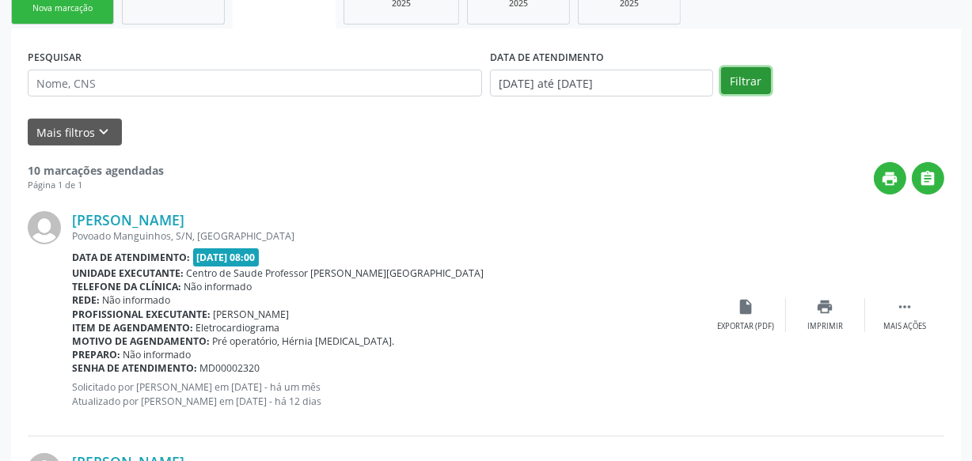
click at [735, 76] on button "Filtrar" at bounding box center [746, 80] width 50 height 27
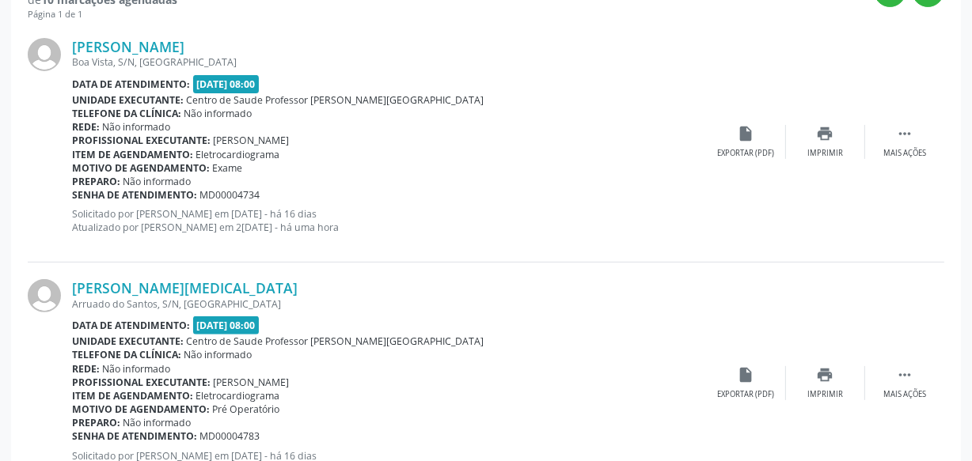
scroll to position [308, 0]
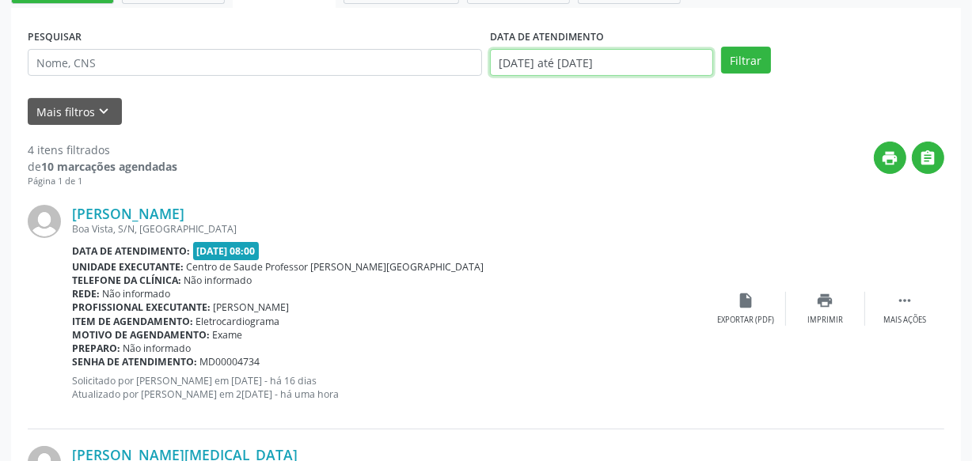
click at [655, 66] on input "[DATE] até [DATE]" at bounding box center [601, 62] width 223 height 27
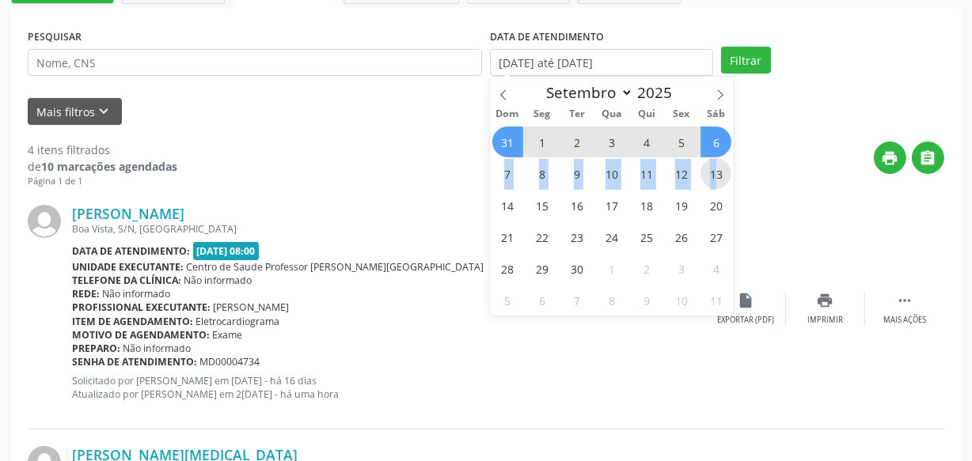
drag, startPoint x: 717, startPoint y: 133, endPoint x: 717, endPoint y: 173, distance: 40.4
click at [717, 173] on div "31 1 2 3 4 5 6 7 8 9 10 11 12 13 14 15 16 17 18 19 20 21 22 23 24 25 26 27 28 2…" at bounding box center [612, 221] width 244 height 190
click at [718, 184] on span "13" at bounding box center [716, 173] width 31 height 31
type input "[DATE]"
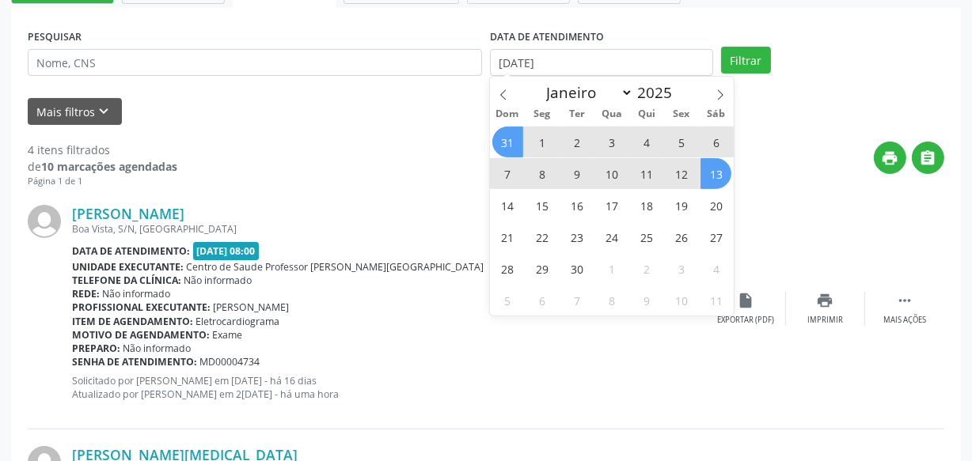
click at [507, 139] on span "31" at bounding box center [507, 142] width 31 height 31
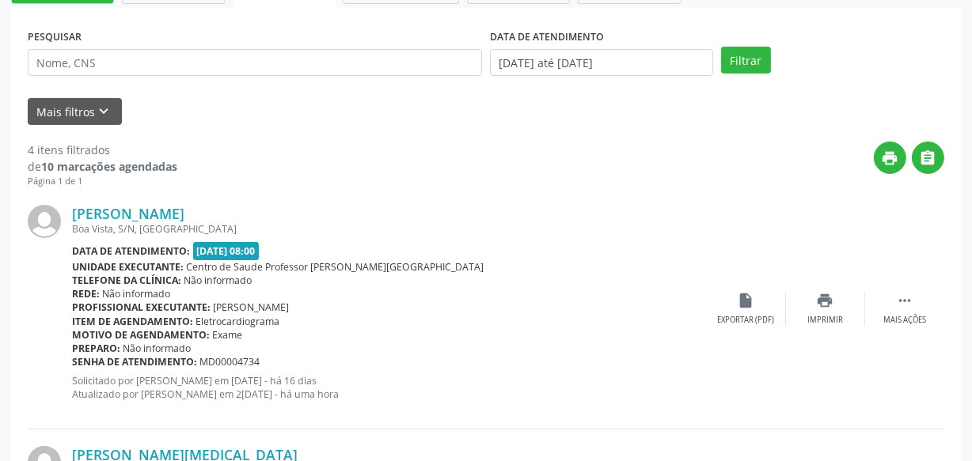
click at [727, 77] on div "PESQUISAR DATA DE ATENDIMENTO [DATE] até [DATE] Filtrar" at bounding box center [486, 56] width 925 height 62
click at [728, 69] on button "Filtrar" at bounding box center [746, 60] width 50 height 27
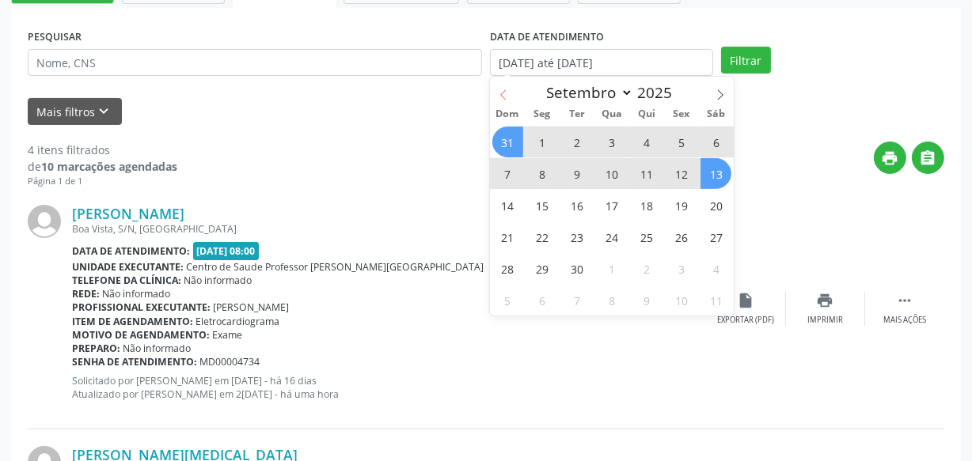
click at [511, 98] on span at bounding box center [503, 90] width 27 height 27
select select "7"
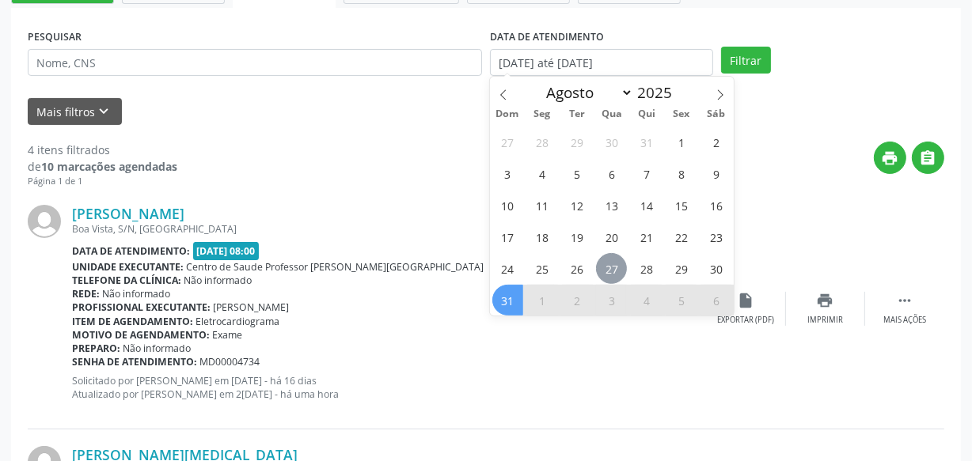
click at [603, 272] on span "27" at bounding box center [611, 268] width 31 height 31
type input "[DATE]"
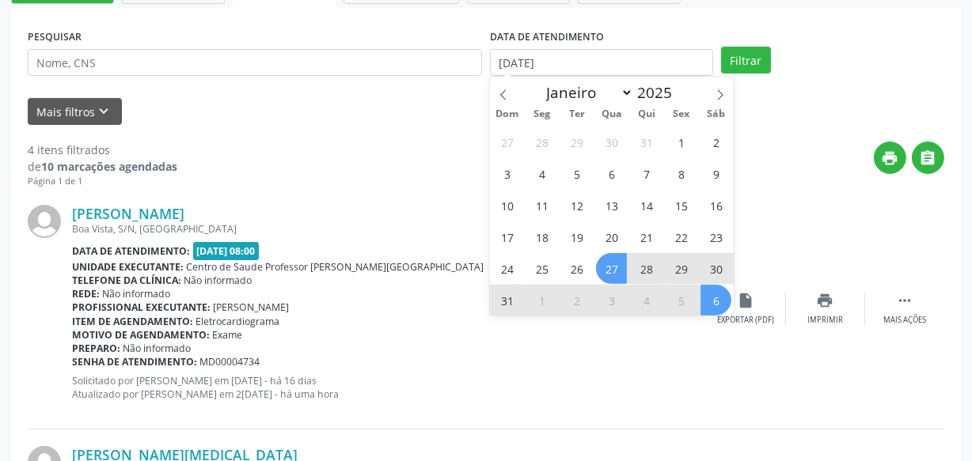
click at [720, 310] on span "6" at bounding box center [716, 300] width 31 height 31
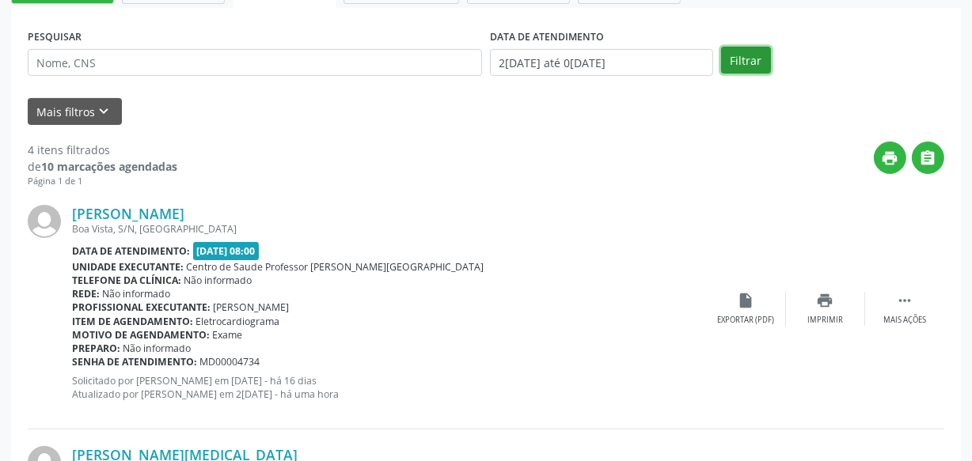
click at [742, 68] on button "Filtrar" at bounding box center [746, 60] width 50 height 27
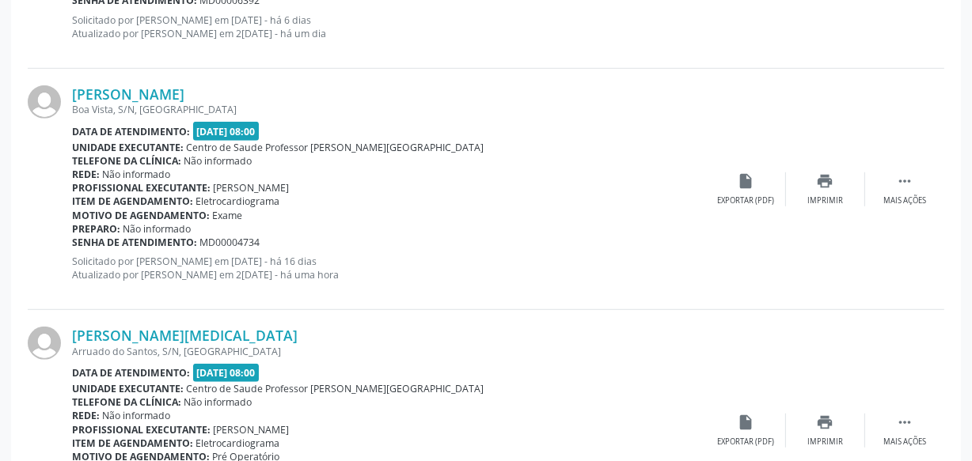
scroll to position [914, 0]
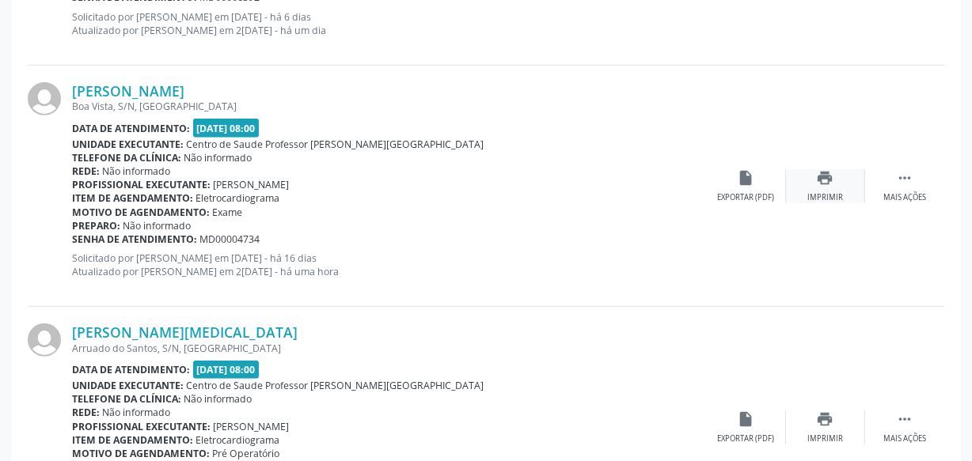
click at [834, 178] on div "print Imprimir" at bounding box center [825, 186] width 79 height 34
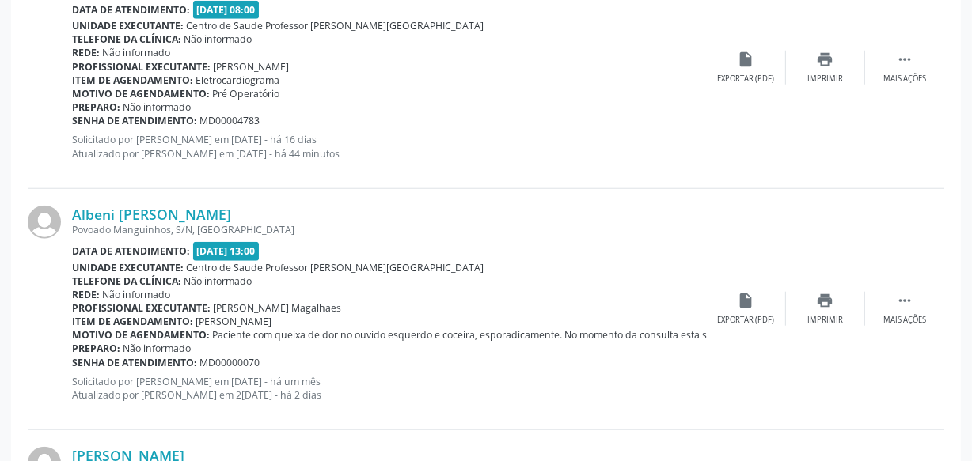
scroll to position [1202, 0]
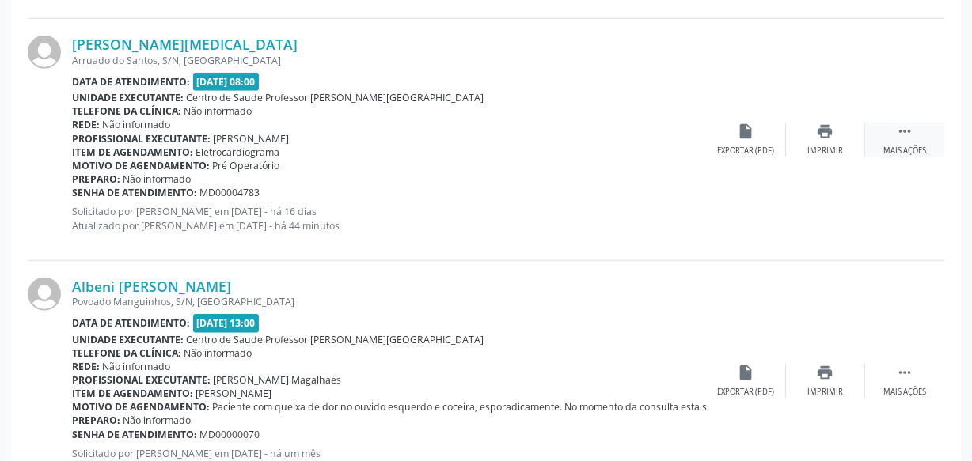
click at [902, 127] on icon "" at bounding box center [904, 131] width 17 height 17
click at [704, 126] on div "print Imprimir" at bounding box center [667, 140] width 79 height 34
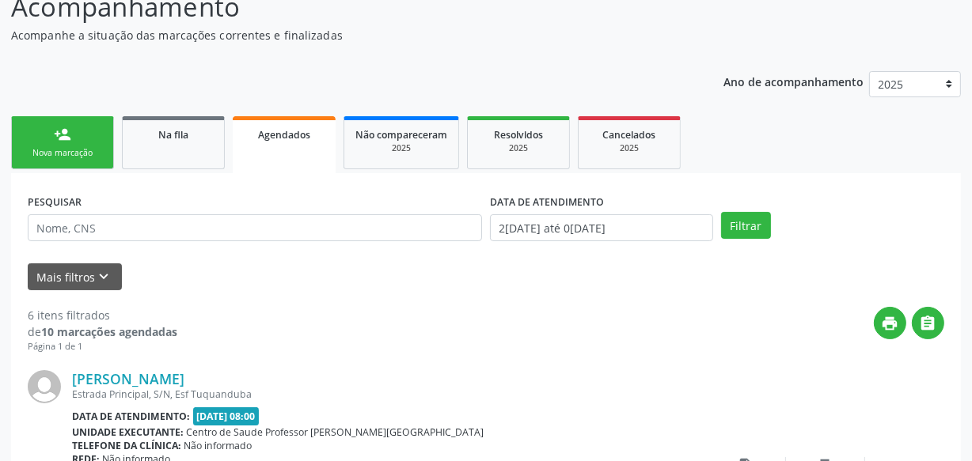
scroll to position [143, 0]
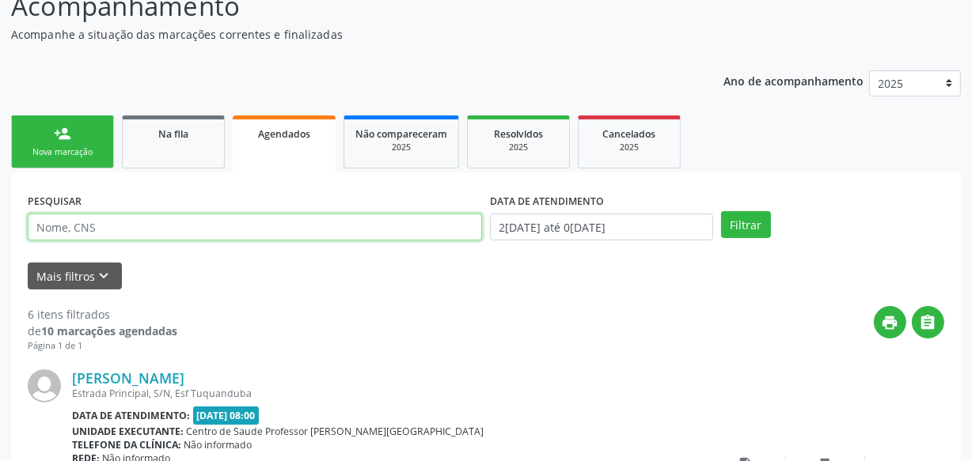
paste input "708403783362268"
type input "708403783362268"
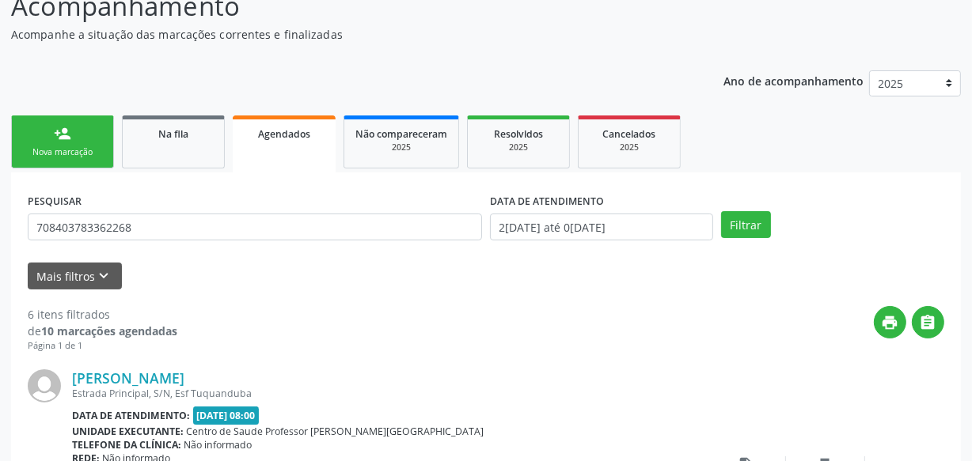
click at [100, 156] on div "Nova marcação" at bounding box center [62, 152] width 79 height 12
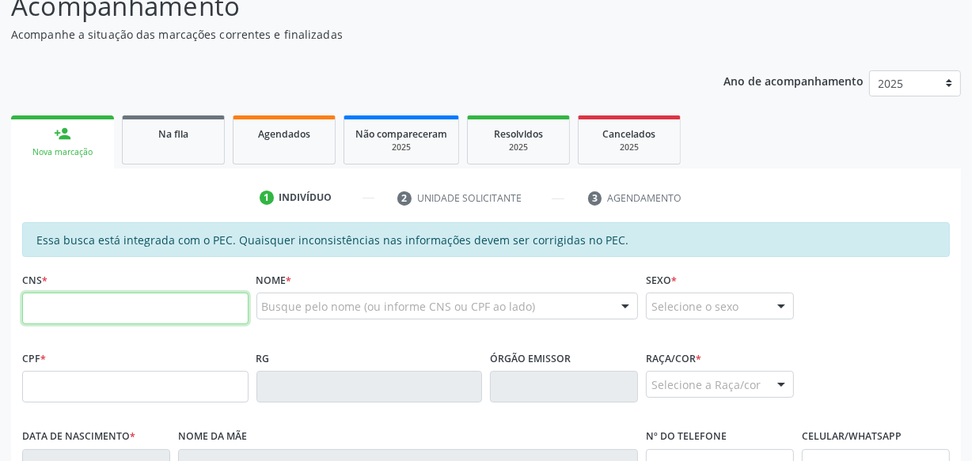
drag, startPoint x: 107, startPoint y: 326, endPoint x: 79, endPoint y: 307, distance: 33.6
paste input "708 4037 8336 2268"
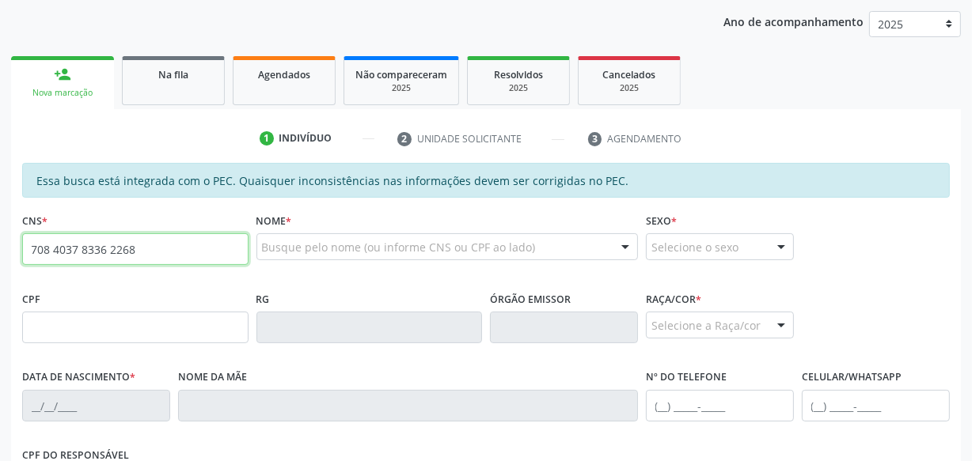
type input "708 4037 8336 2268"
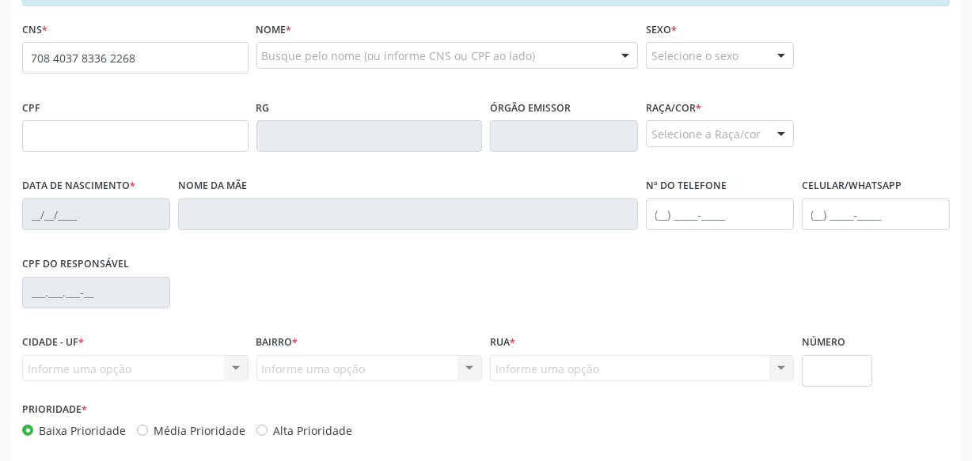
scroll to position [464, 0]
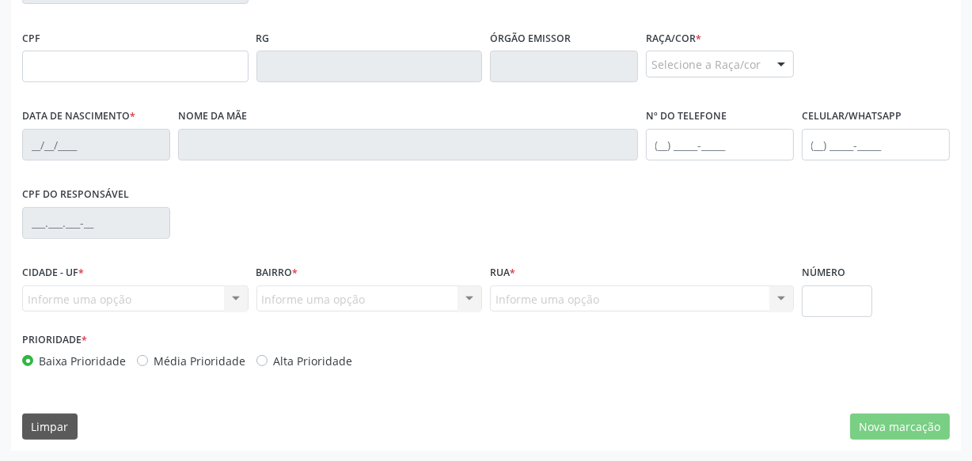
type input "540.545.594-68"
type input "[DATE]"
type input "[PERSON_NAME] da Conceicao"
type input "[PHONE_NUMBER]"
type input "S/N"
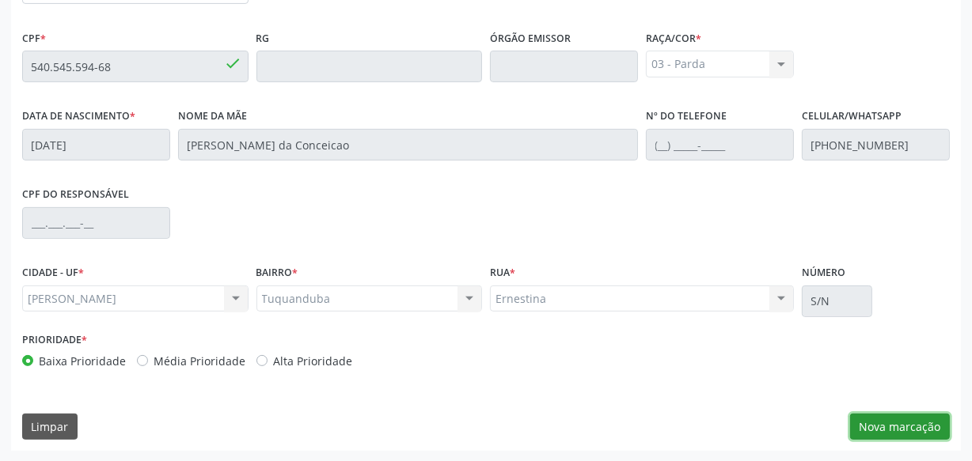
click at [871, 420] on button "Nova marcação" at bounding box center [900, 427] width 100 height 27
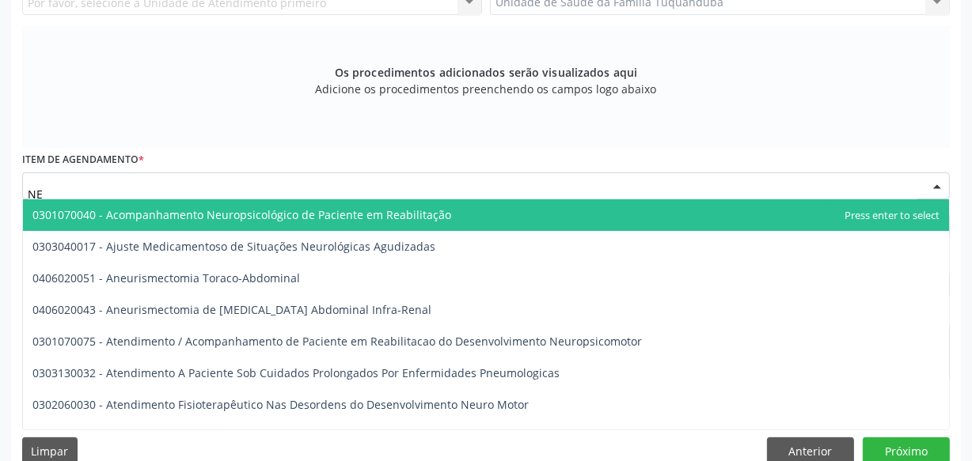
type input "N"
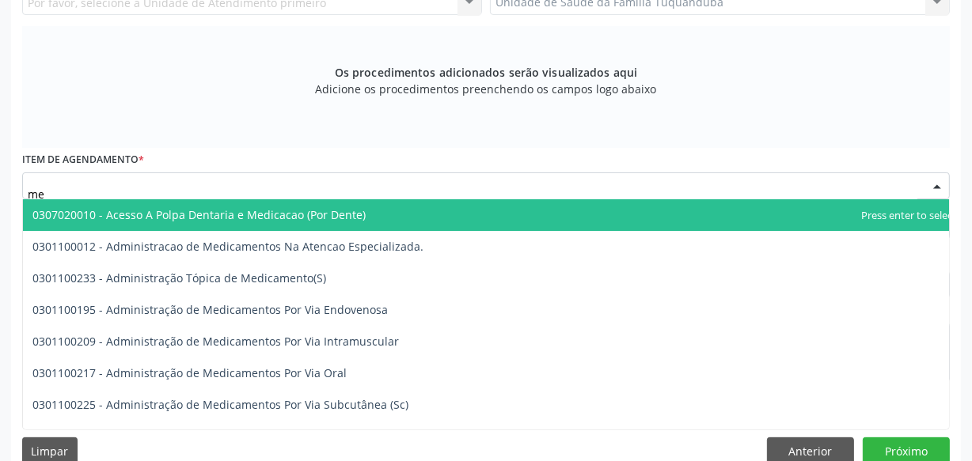
type input "m"
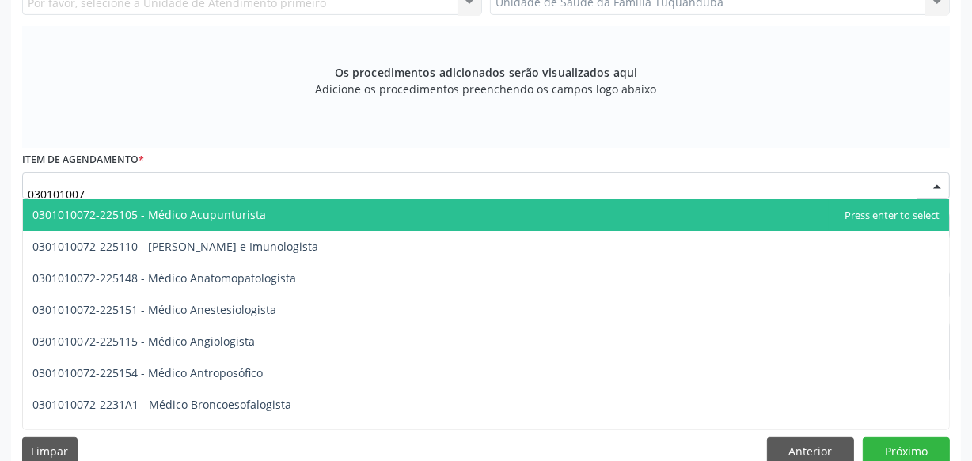
type input "0301010072"
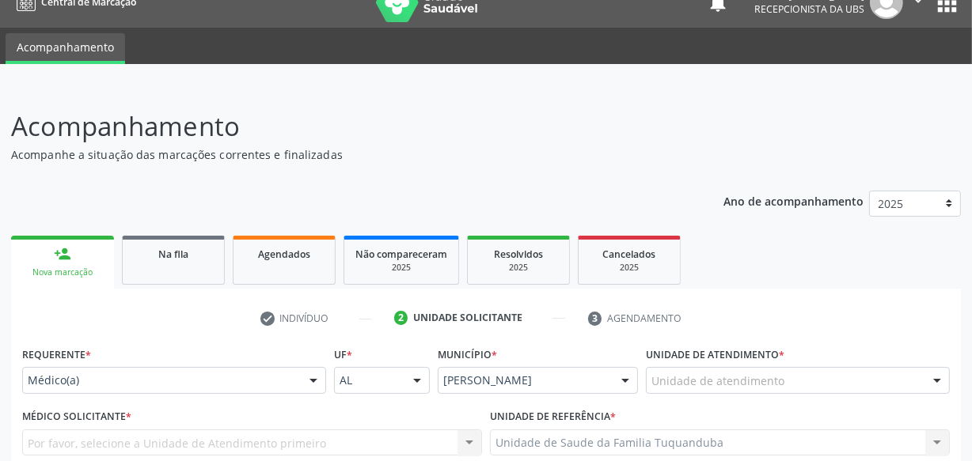
scroll to position [0, 0]
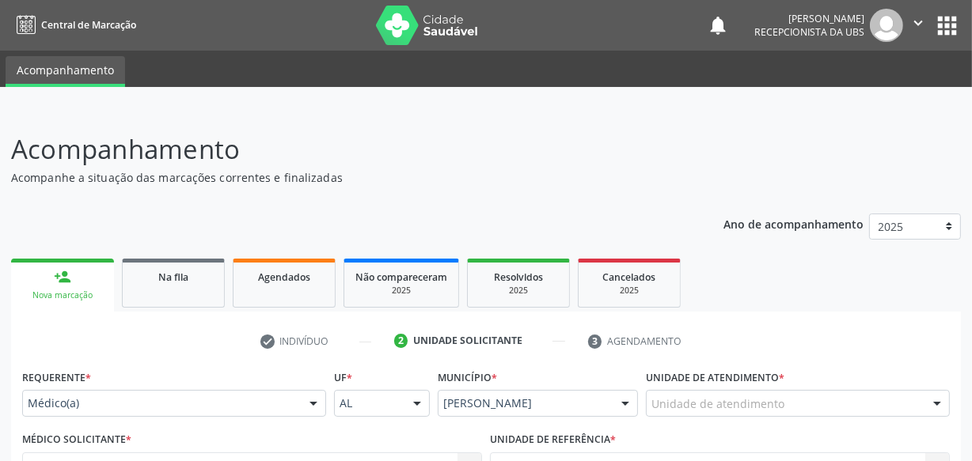
click at [919, 25] on icon "" at bounding box center [918, 22] width 17 height 17
click at [871, 97] on link "Sair" at bounding box center [877, 96] width 109 height 22
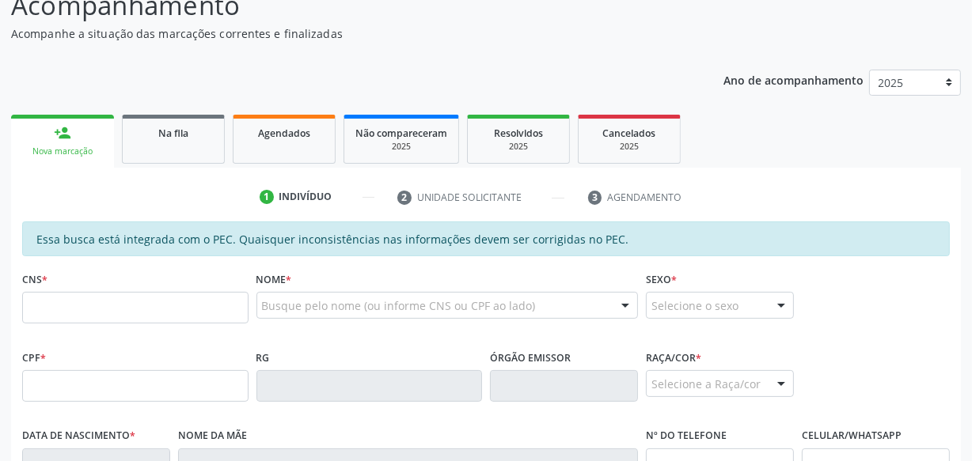
scroll to position [150, 0]
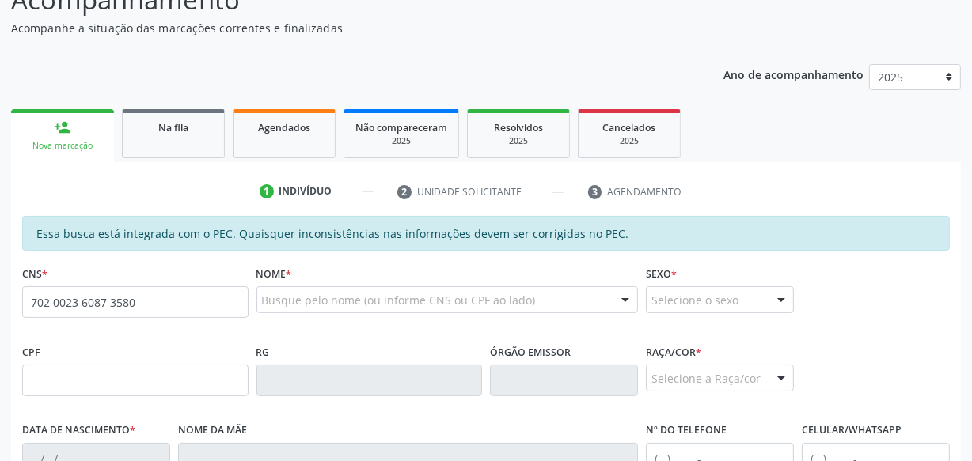
type input "702 0023 6087 3580"
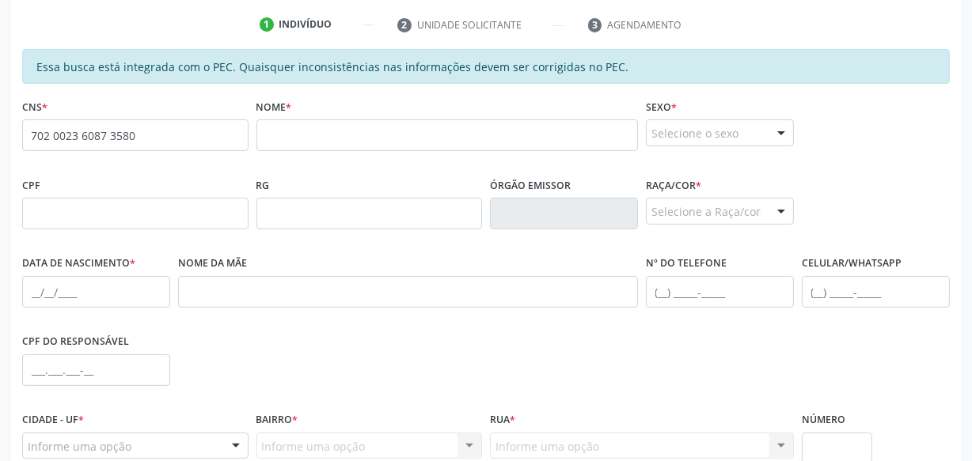
scroll to position [293, 0]
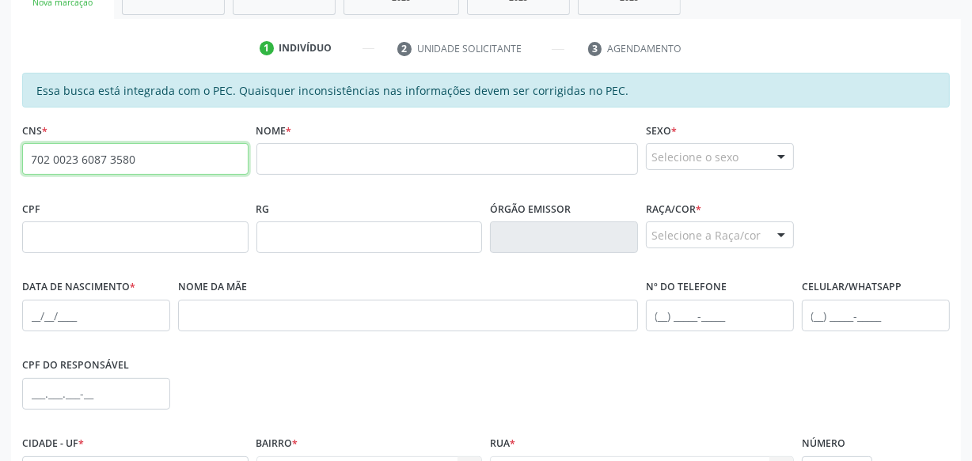
drag, startPoint x: 142, startPoint y: 164, endPoint x: 0, endPoint y: 163, distance: 142.5
click at [0, 163] on div "Acompanhamento Acompanhe a situação das marcações correntes e finalizadas Relat…" at bounding box center [486, 224] width 972 height 817
click at [164, 160] on input "702 0023 6087 3580" at bounding box center [135, 159] width 226 height 32
drag, startPoint x: 164, startPoint y: 160, endPoint x: 0, endPoint y: 161, distance: 163.9
click at [0, 161] on div "Acompanhamento Acompanhe a situação das marcações correntes e finalizadas Relat…" at bounding box center [486, 224] width 972 height 817
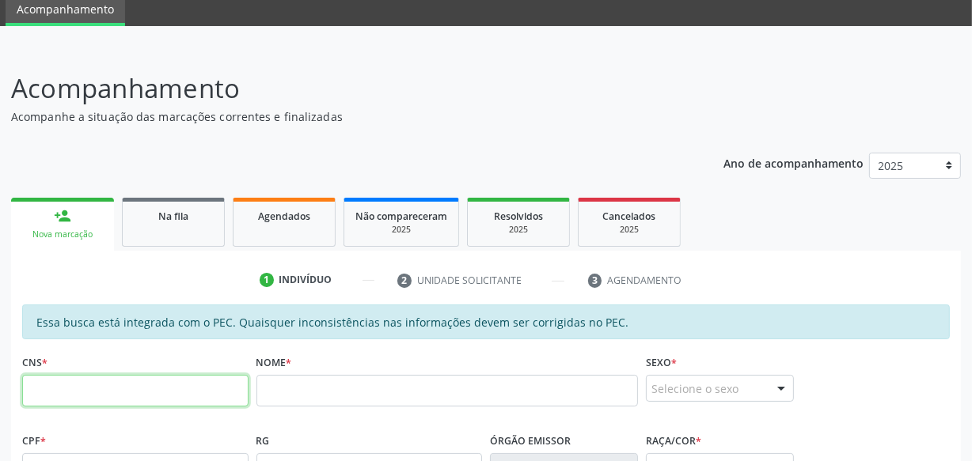
scroll to position [32, 0]
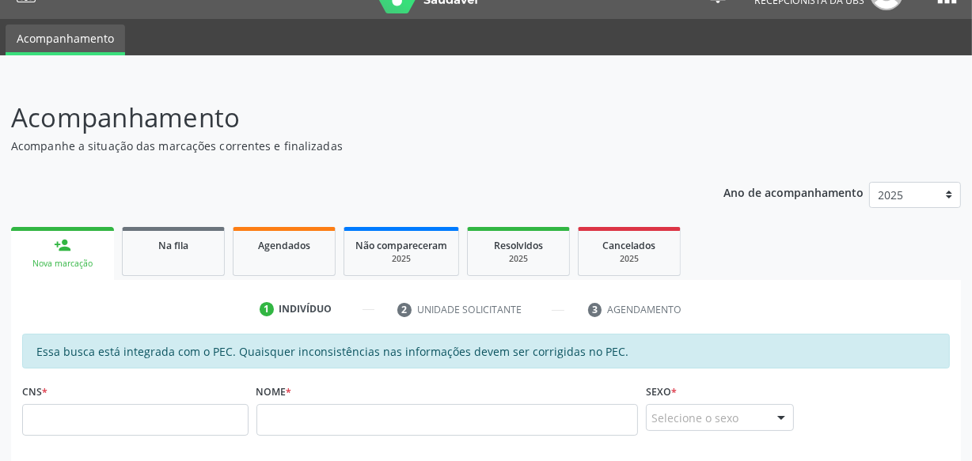
click at [173, 268] on link "Na fila" at bounding box center [173, 251] width 103 height 49
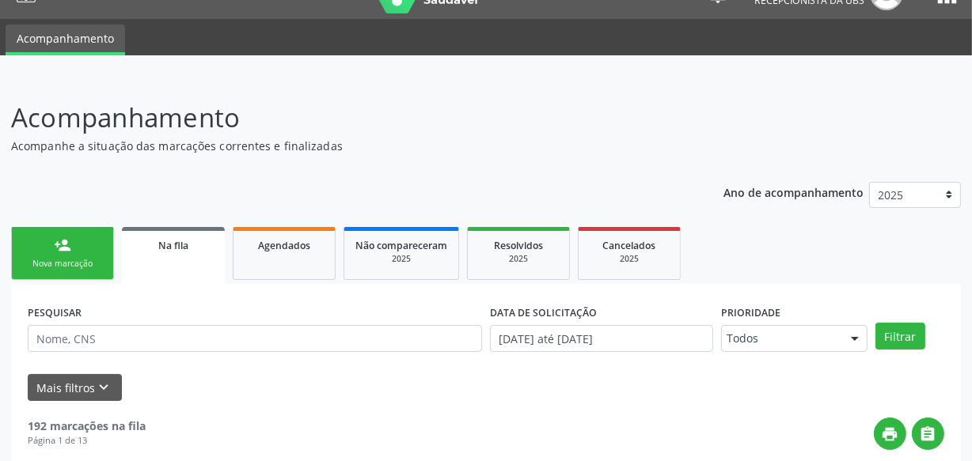
drag, startPoint x: 51, startPoint y: 268, endPoint x: 199, endPoint y: 230, distance: 152.8
click at [52, 268] on div "Nova marcação" at bounding box center [62, 264] width 79 height 12
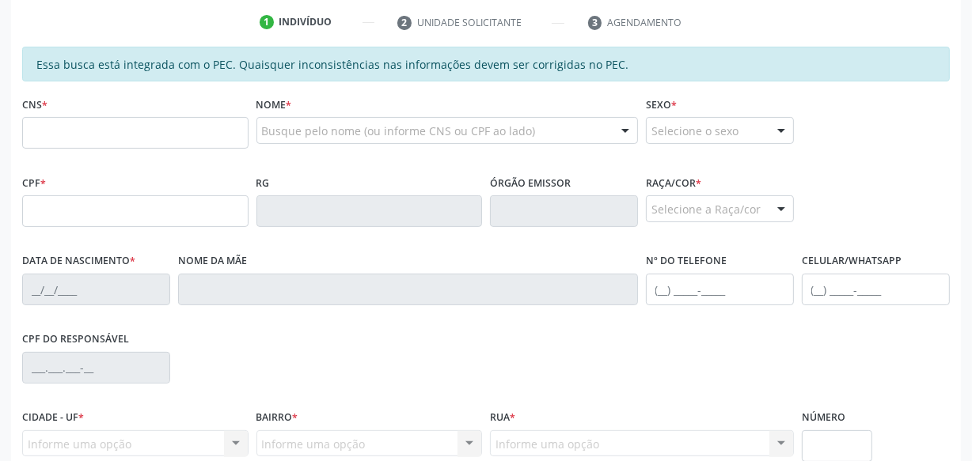
scroll to position [320, 0]
paste input "702 0023 6087 3580"
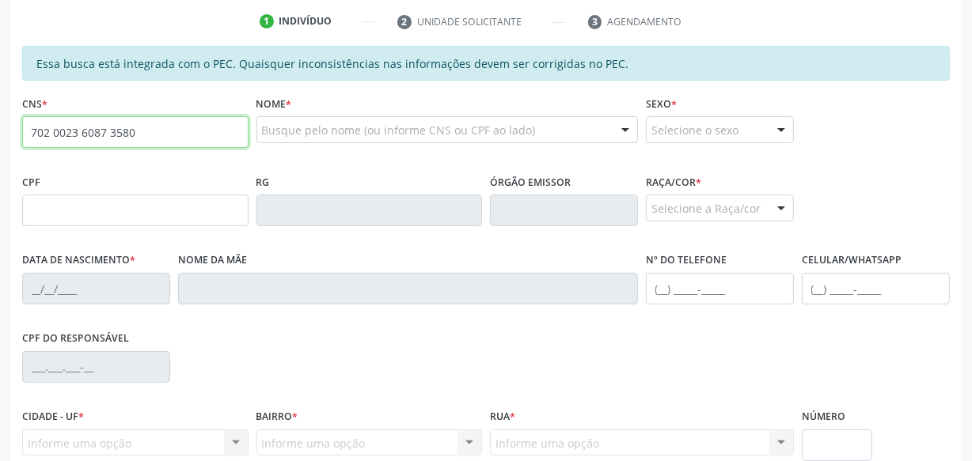
type input "702 0023 6087 3580"
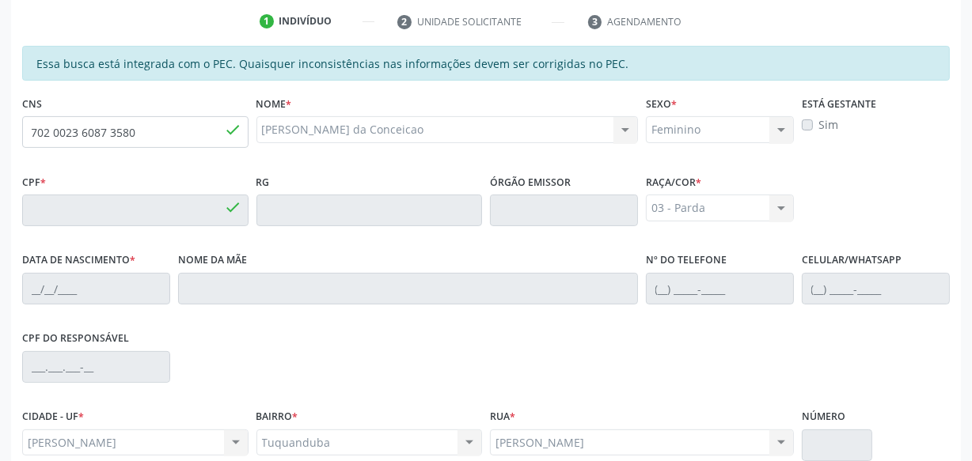
type input "088.323.854-30"
type input "07/08/1986"
type input "Maria Anelita da Conceicao"
type input "(82) 99322-6778"
type input "S/N"
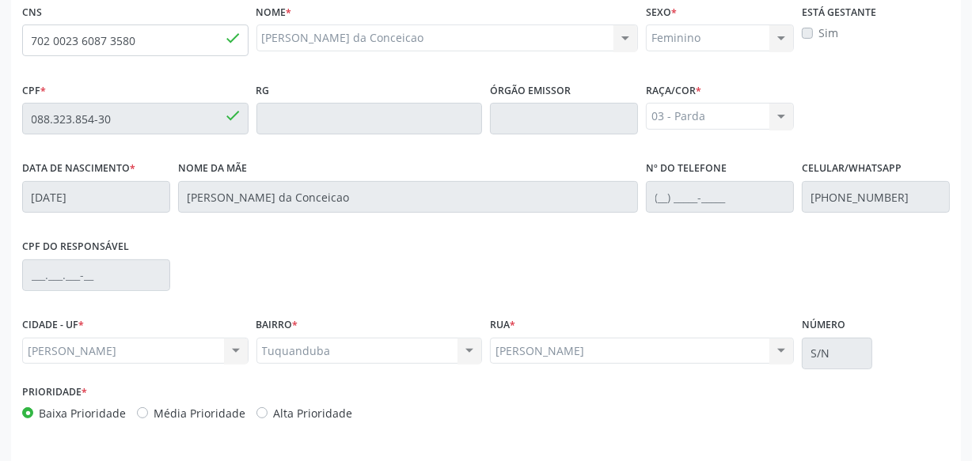
scroll to position [464, 0]
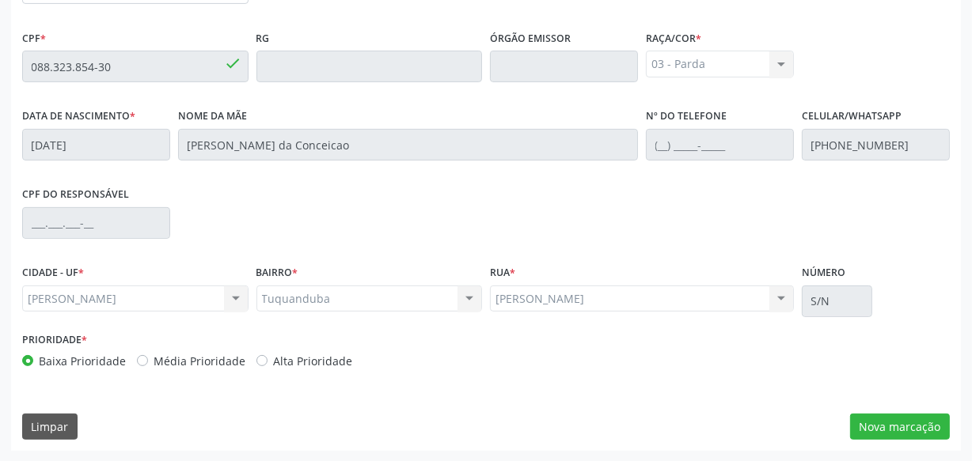
click at [961, 431] on div "Acompanhamento Acompanhe a situação das marcações correntes e finalizadas Relat…" at bounding box center [486, 53] width 972 height 817
click at [928, 430] on button "Nova marcação" at bounding box center [900, 427] width 100 height 27
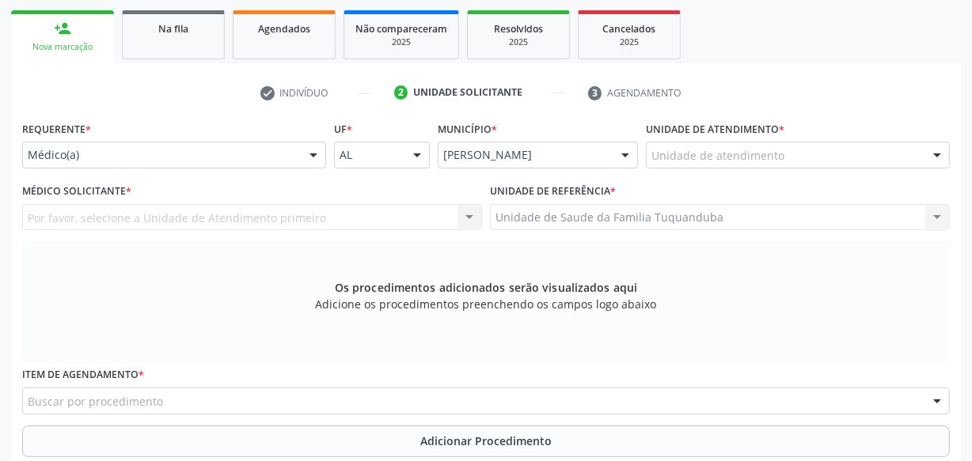
scroll to position [248, 0]
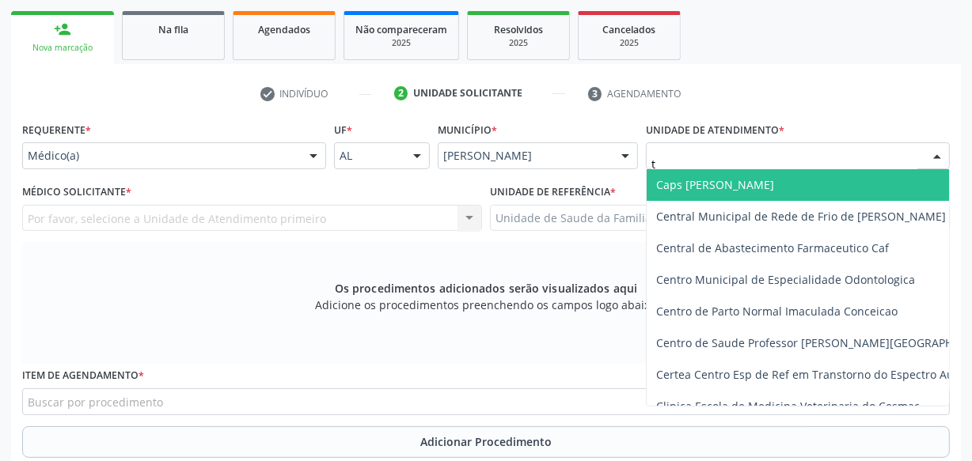
type input "tu"
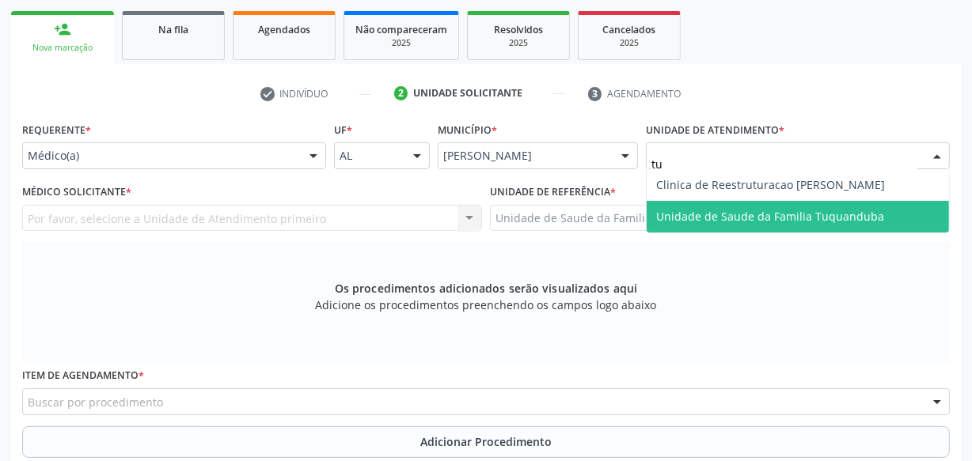
click at [707, 209] on span "Unidade de Saude da Familia Tuquanduba" at bounding box center [770, 216] width 228 height 15
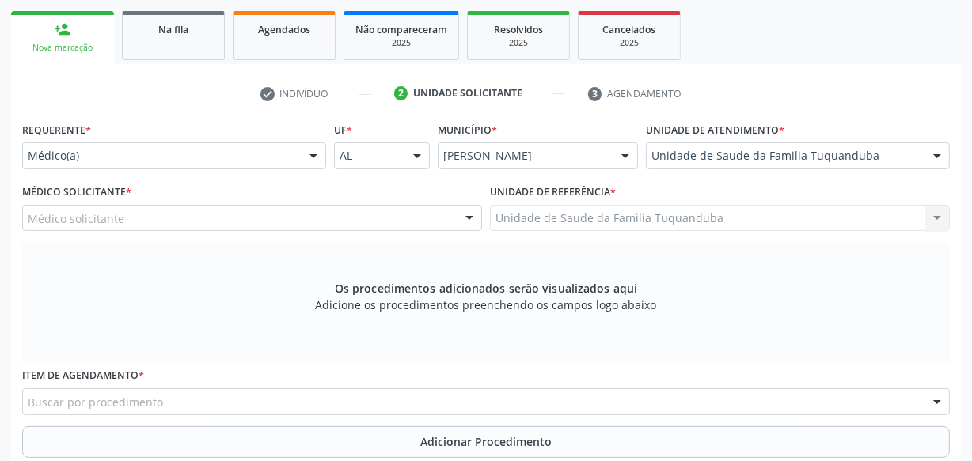
click at [283, 218] on div "Médico solicitante" at bounding box center [252, 218] width 460 height 27
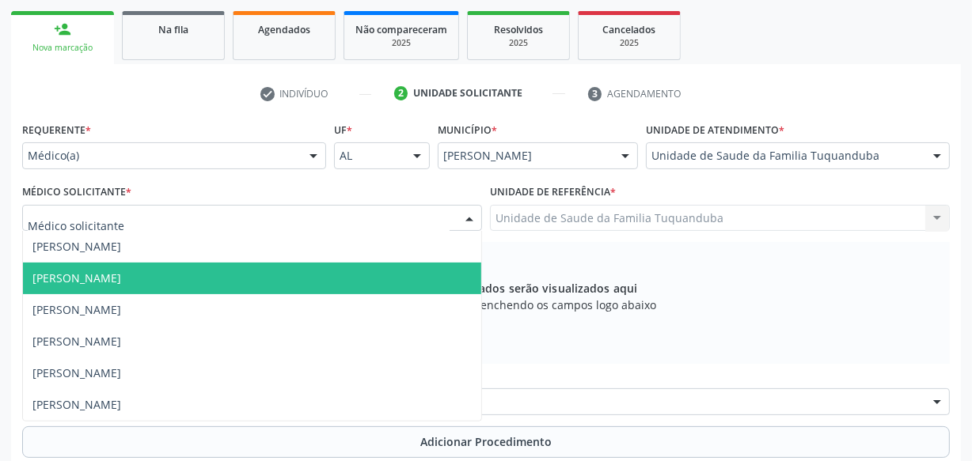
click at [234, 275] on span "[PERSON_NAME]" at bounding box center [252, 279] width 458 height 32
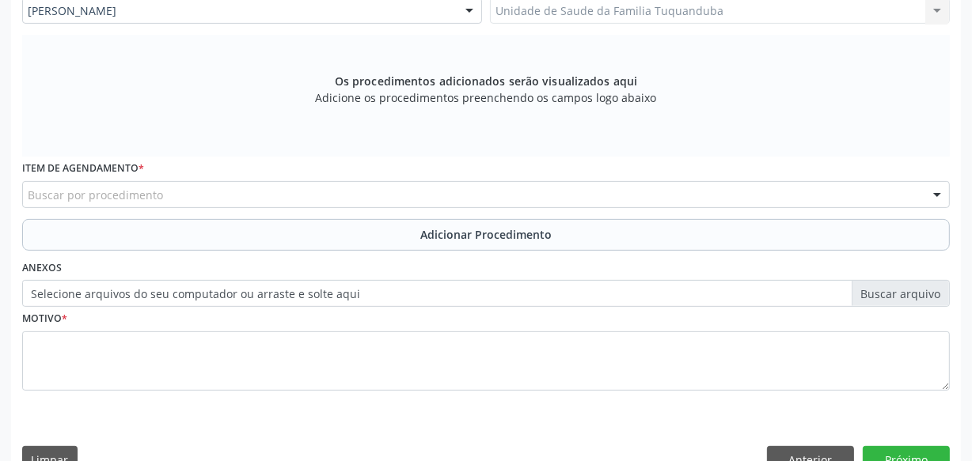
scroll to position [464, 0]
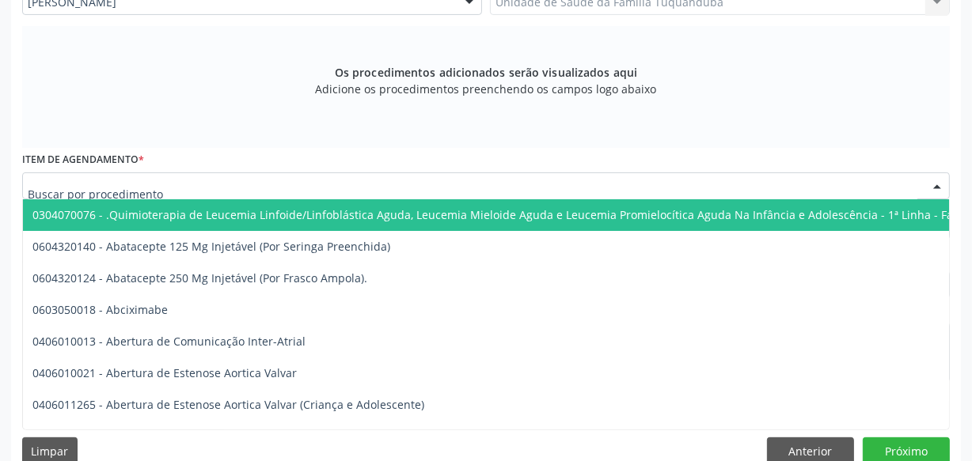
click at [343, 186] on div at bounding box center [486, 186] width 928 height 27
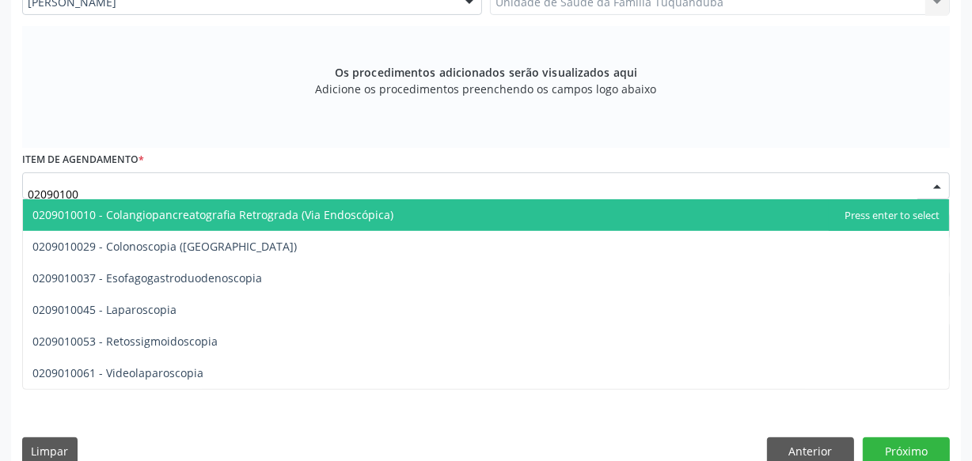
type input "020901001"
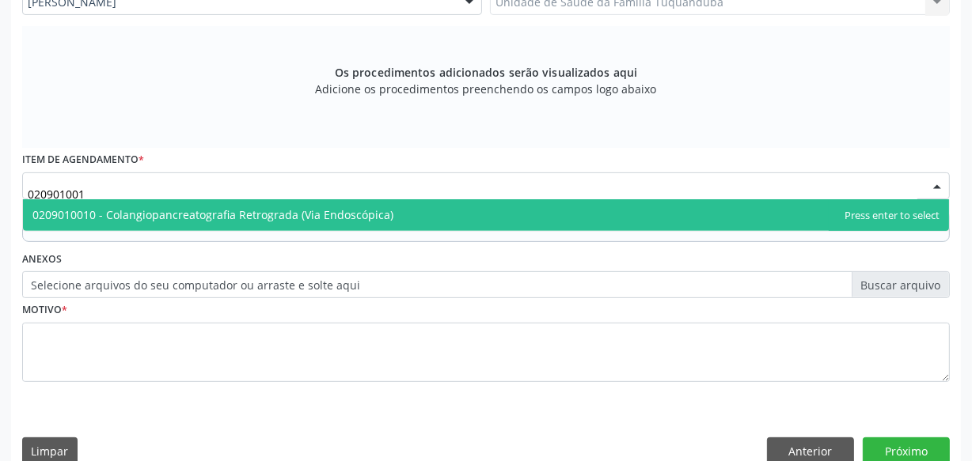
click at [330, 214] on span "0209010010 - Colangiopancreatografia Retrograda (Via Endoscópica)" at bounding box center [212, 214] width 361 height 15
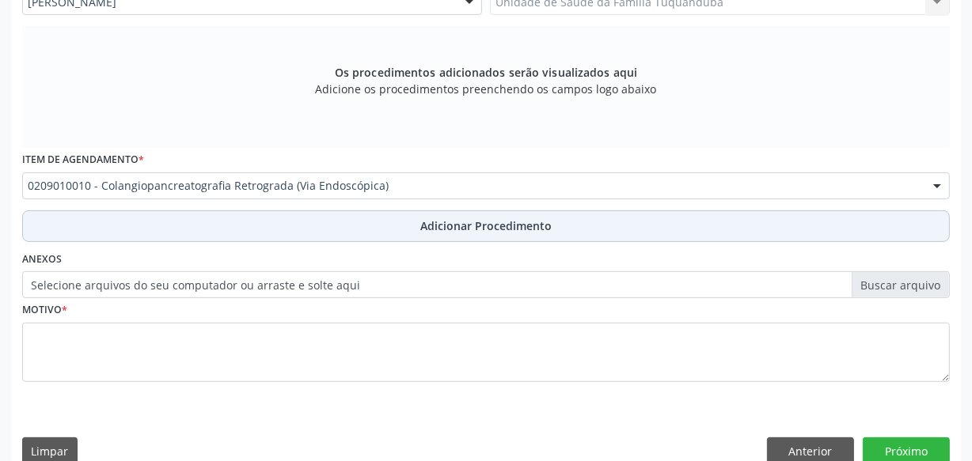
click at [347, 226] on button "Adicionar Procedimento" at bounding box center [486, 227] width 928 height 32
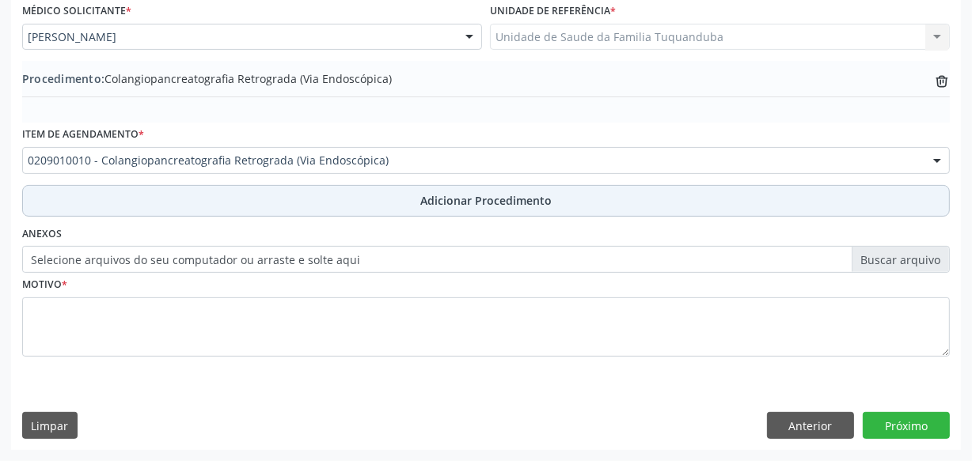
scroll to position [427, 0]
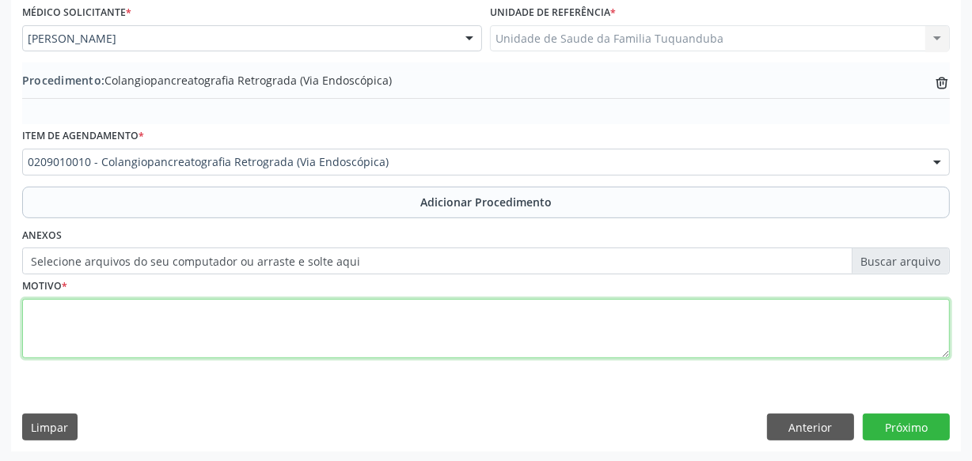
click at [364, 325] on textarea at bounding box center [486, 329] width 928 height 60
type textarea "Dor abdominal."
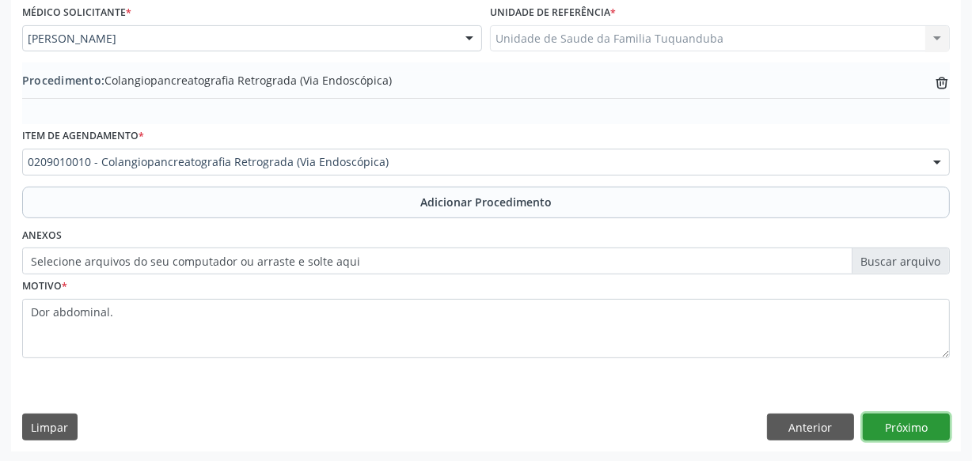
click at [886, 429] on button "Próximo" at bounding box center [906, 427] width 87 height 27
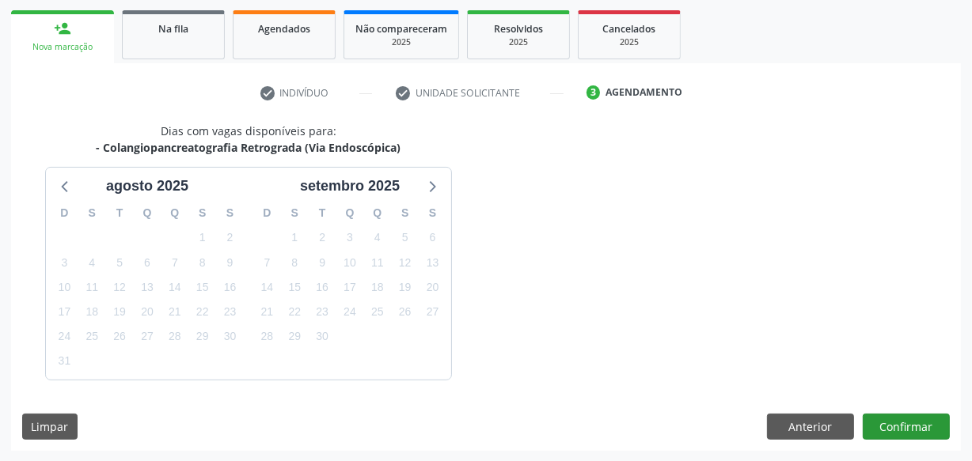
scroll to position [294, 0]
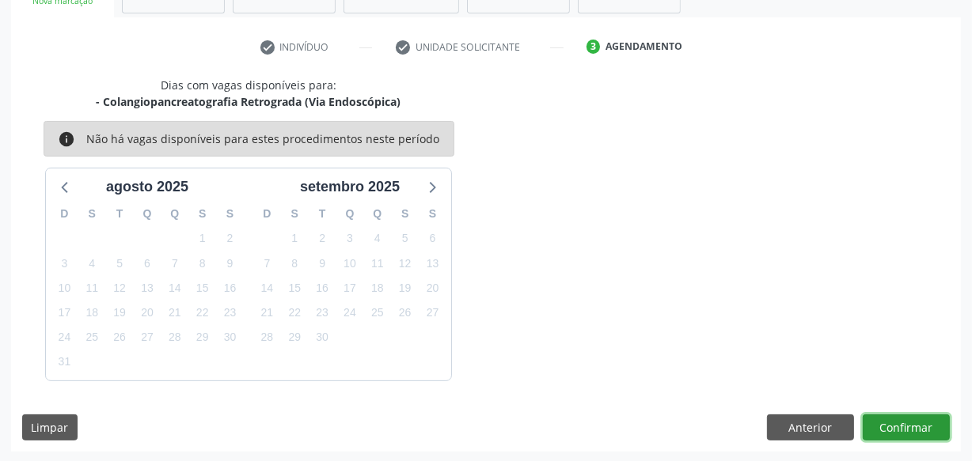
click at [879, 419] on button "Confirmar" at bounding box center [906, 428] width 87 height 27
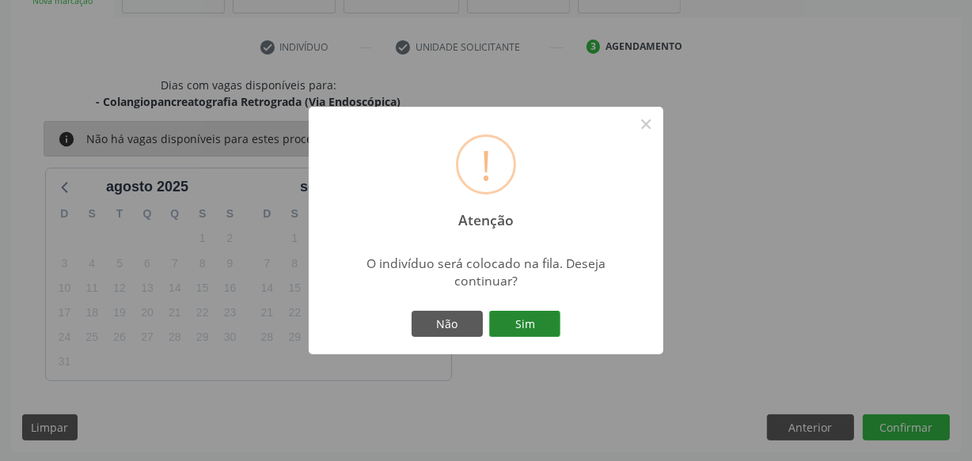
click at [526, 321] on button "Sim" at bounding box center [524, 324] width 71 height 27
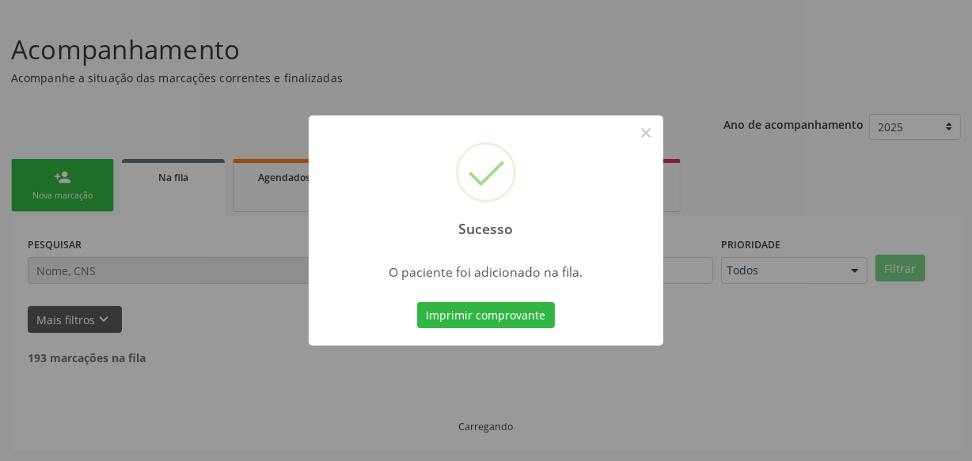
scroll to position [82, 0]
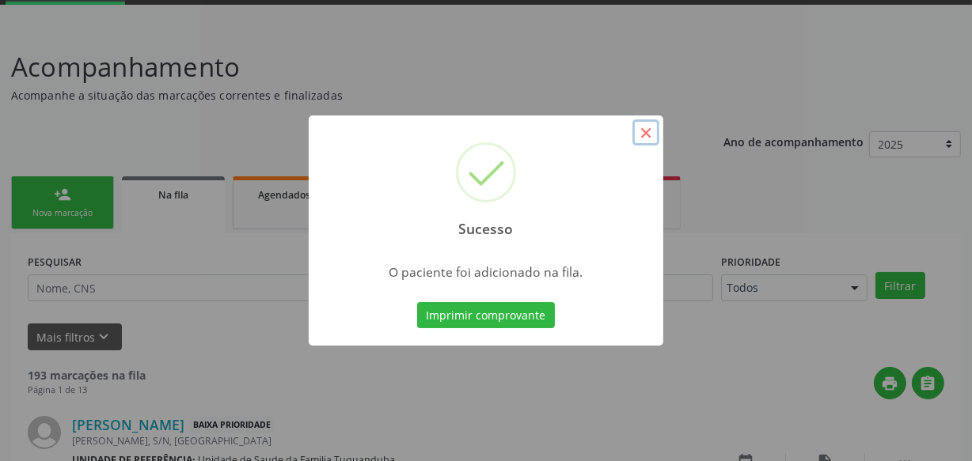
click at [643, 135] on button "×" at bounding box center [645, 133] width 27 height 27
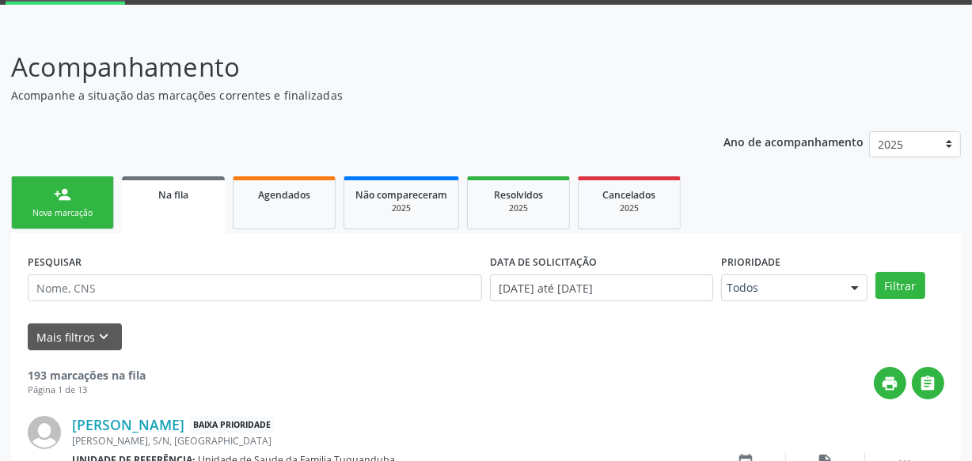
click at [93, 207] on div "Nova marcação" at bounding box center [62, 213] width 79 height 12
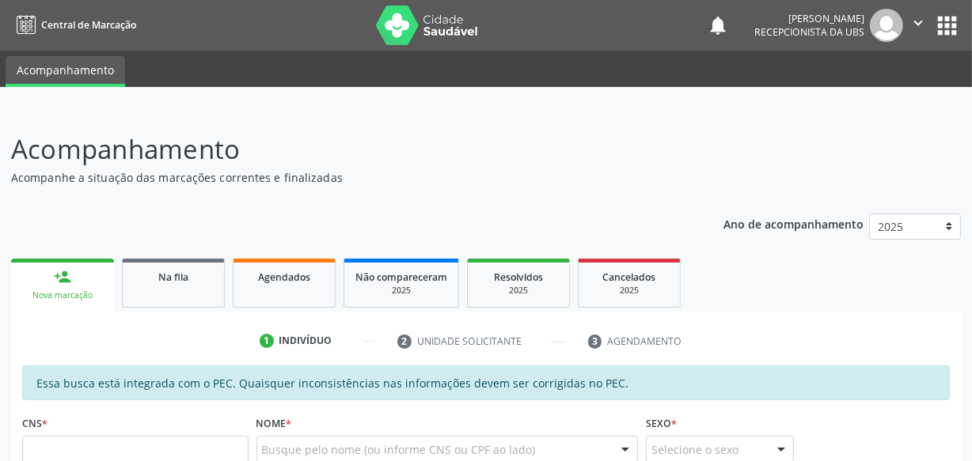
scroll to position [0, 0]
click at [910, 36] on button "" at bounding box center [918, 25] width 30 height 33
click at [876, 103] on link "Sair" at bounding box center [877, 96] width 109 height 22
